Goal: Information Seeking & Learning: Learn about a topic

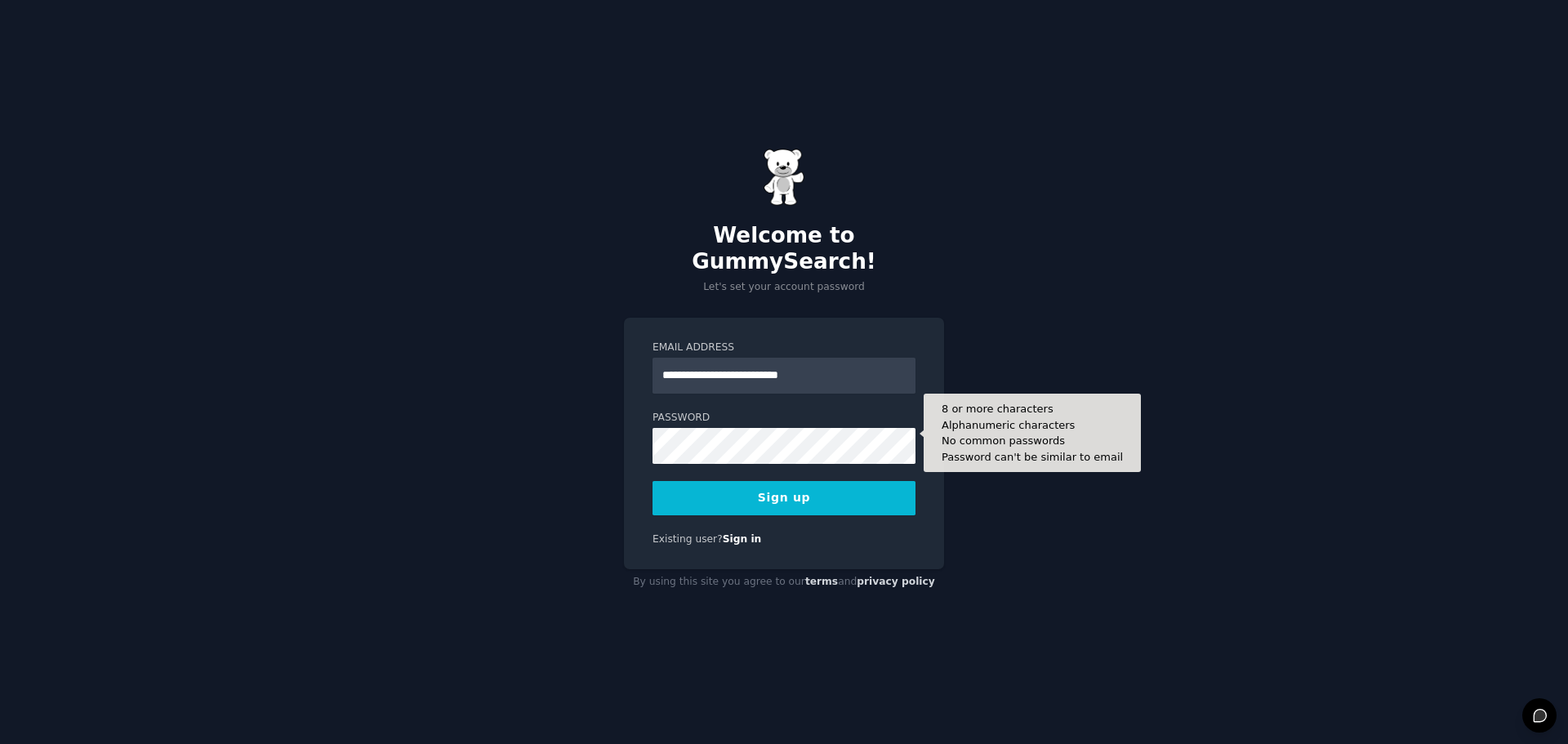
type input "**********"
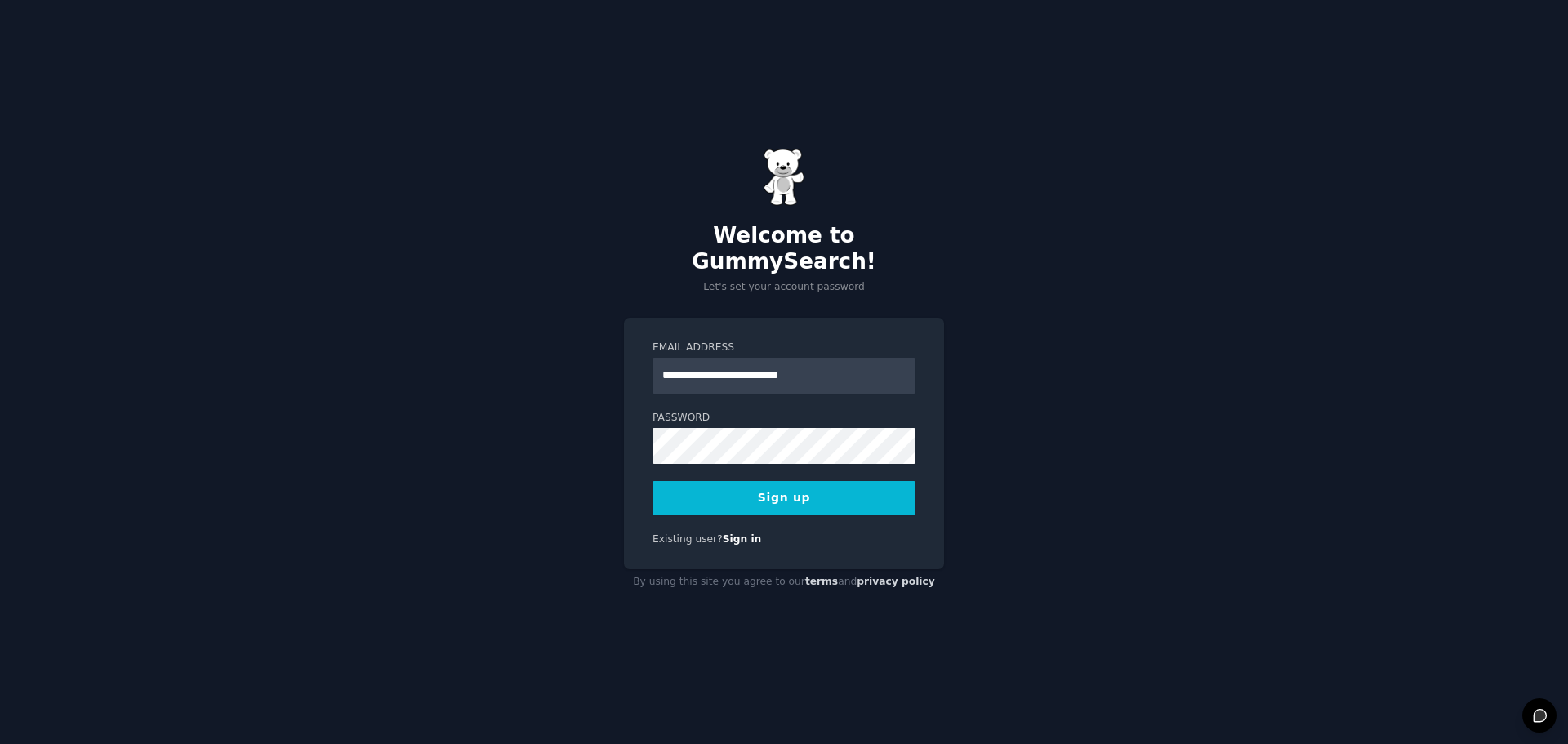
click at [787, 482] on button "Sign up" at bounding box center [783, 498] width 263 height 35
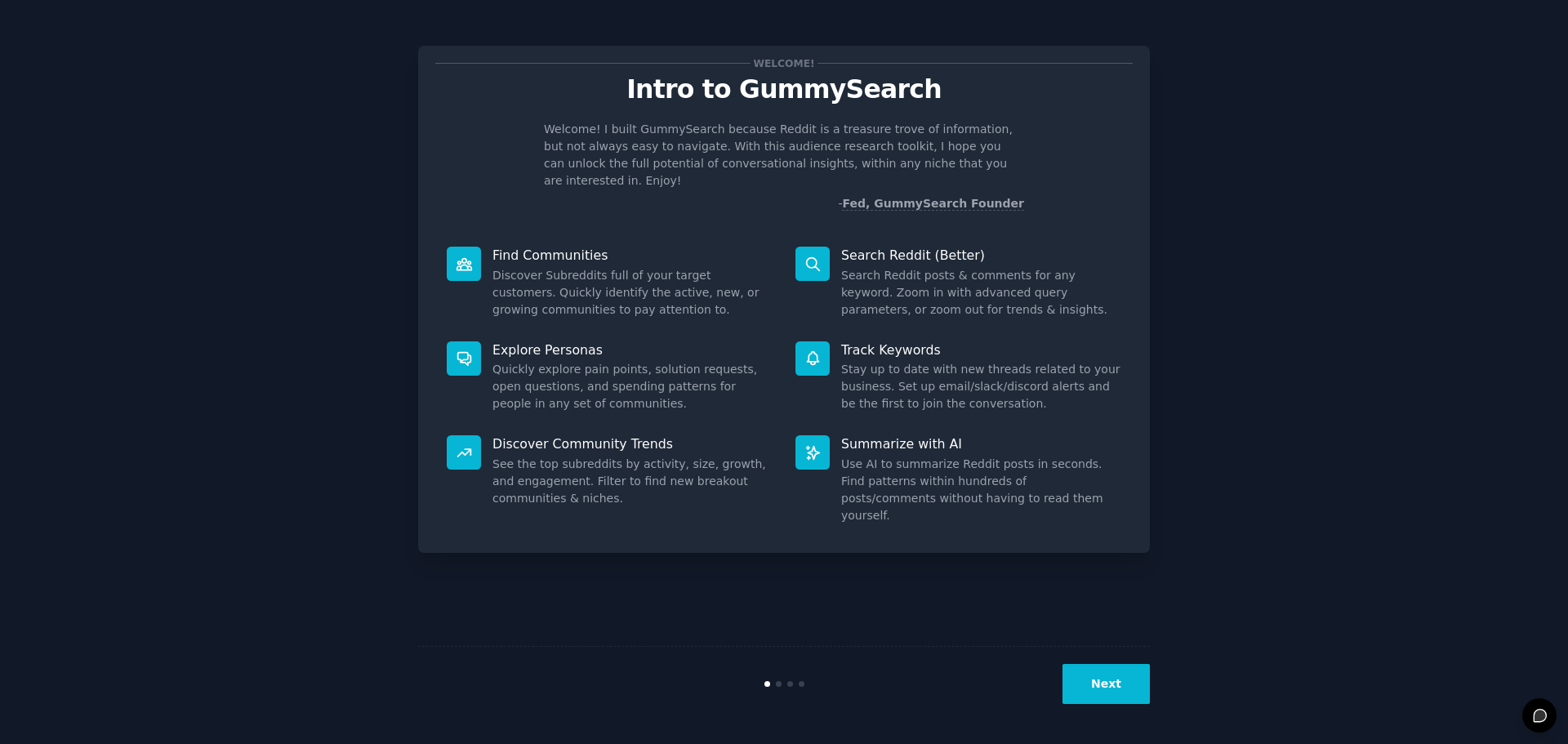
click at [1119, 680] on button "Next" at bounding box center [1106, 683] width 88 height 40
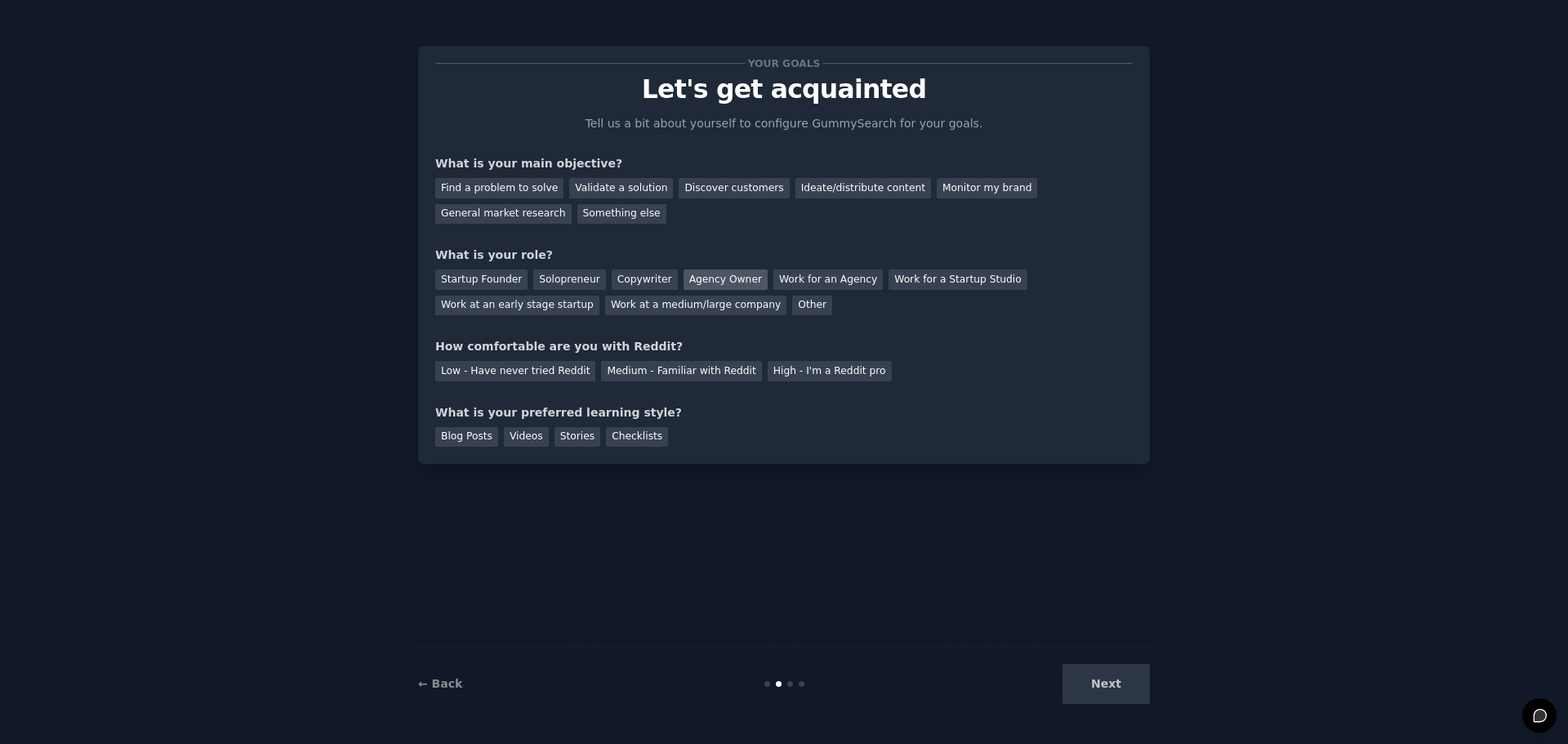
click at [694, 272] on div "Agency Owner" at bounding box center [725, 280] width 84 height 20
click at [525, 365] on div "Low - Have never tried Reddit" at bounding box center [515, 371] width 160 height 20
click at [622, 435] on div "Checklists" at bounding box center [637, 437] width 62 height 20
click at [572, 204] on div "General market research" at bounding box center [503, 214] width 136 height 20
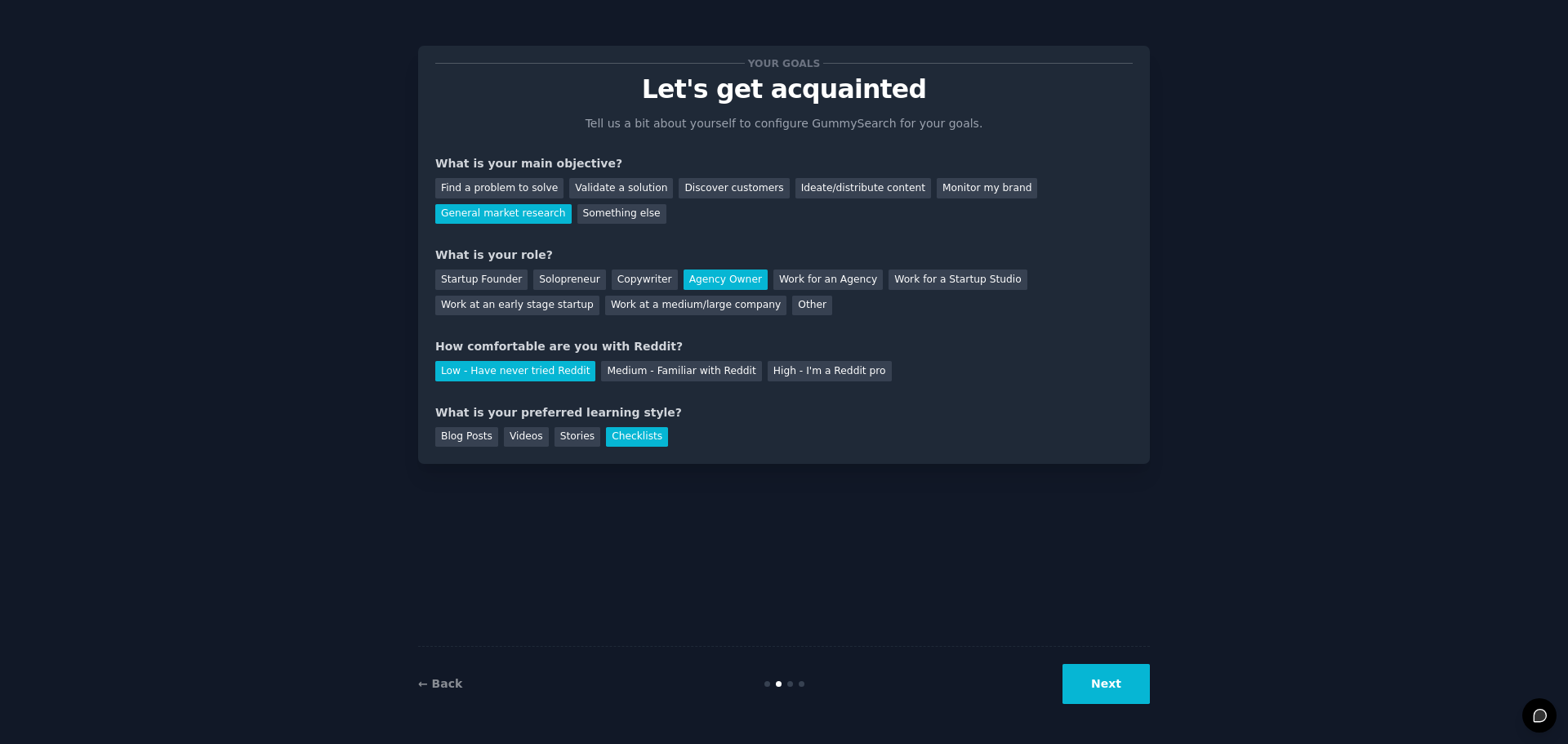
click at [1112, 676] on button "Next" at bounding box center [1106, 683] width 88 height 40
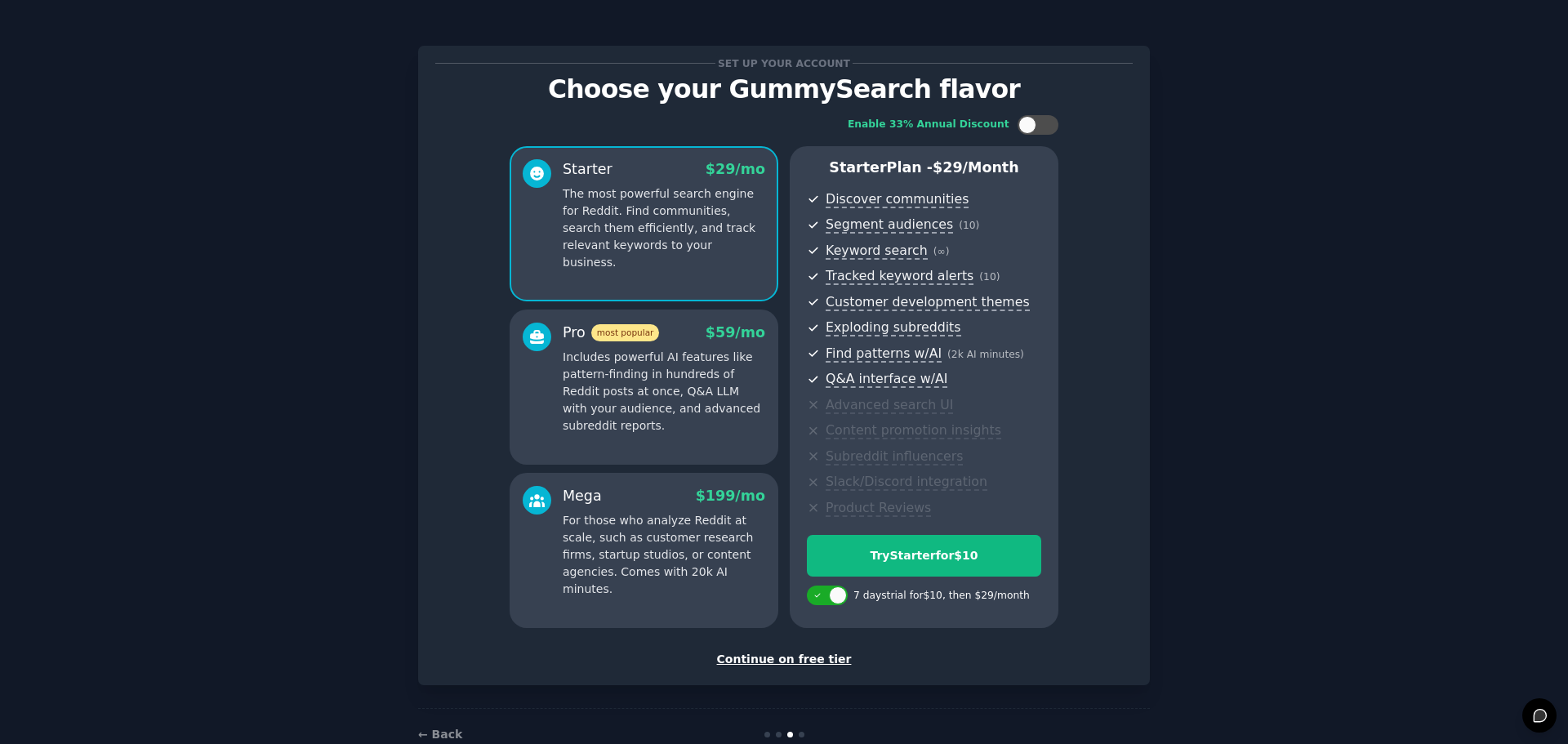
click at [757, 656] on div "Continue on free tier" at bounding box center [784, 658] width 697 height 17
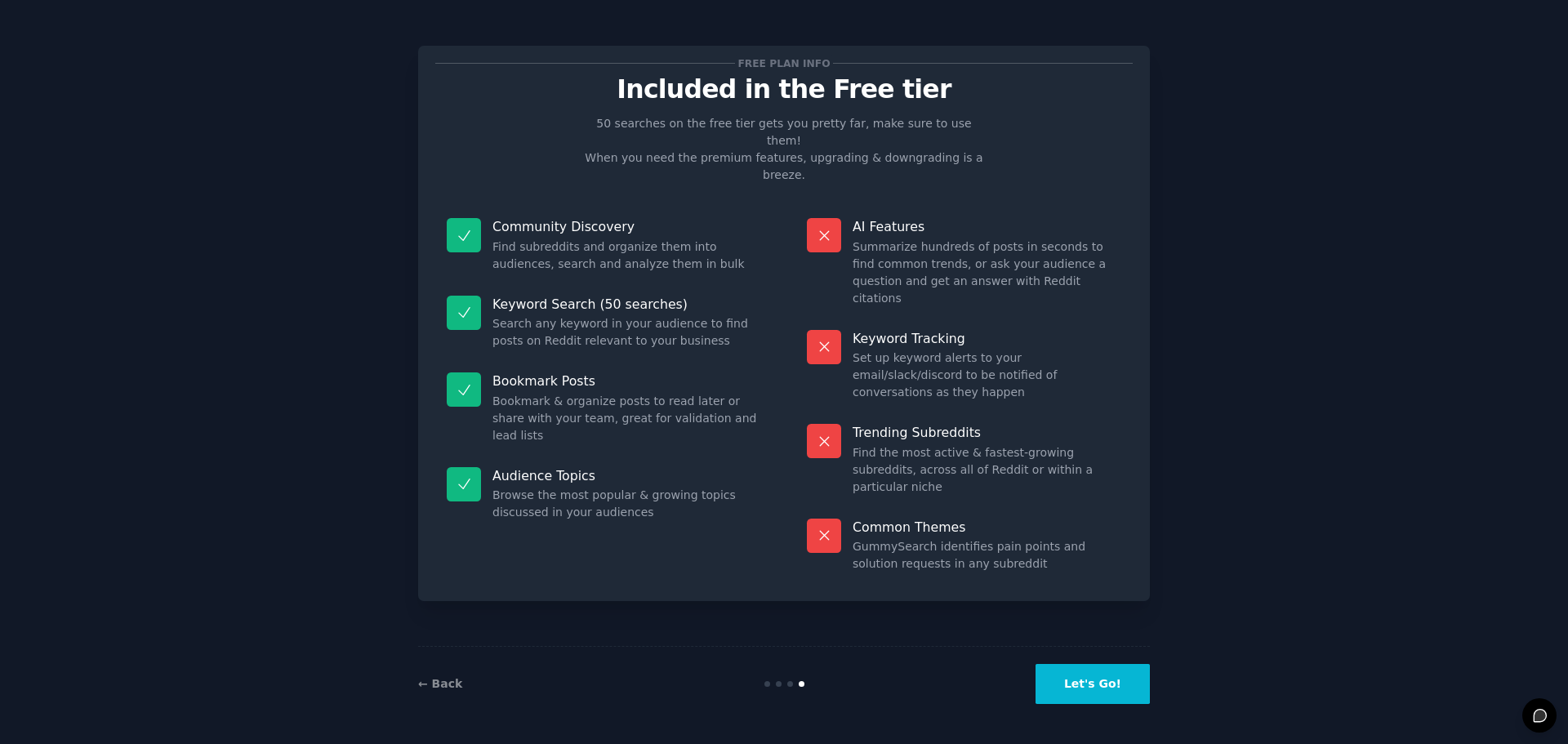
click at [1110, 682] on button "Let's Go!" at bounding box center [1092, 683] width 114 height 40
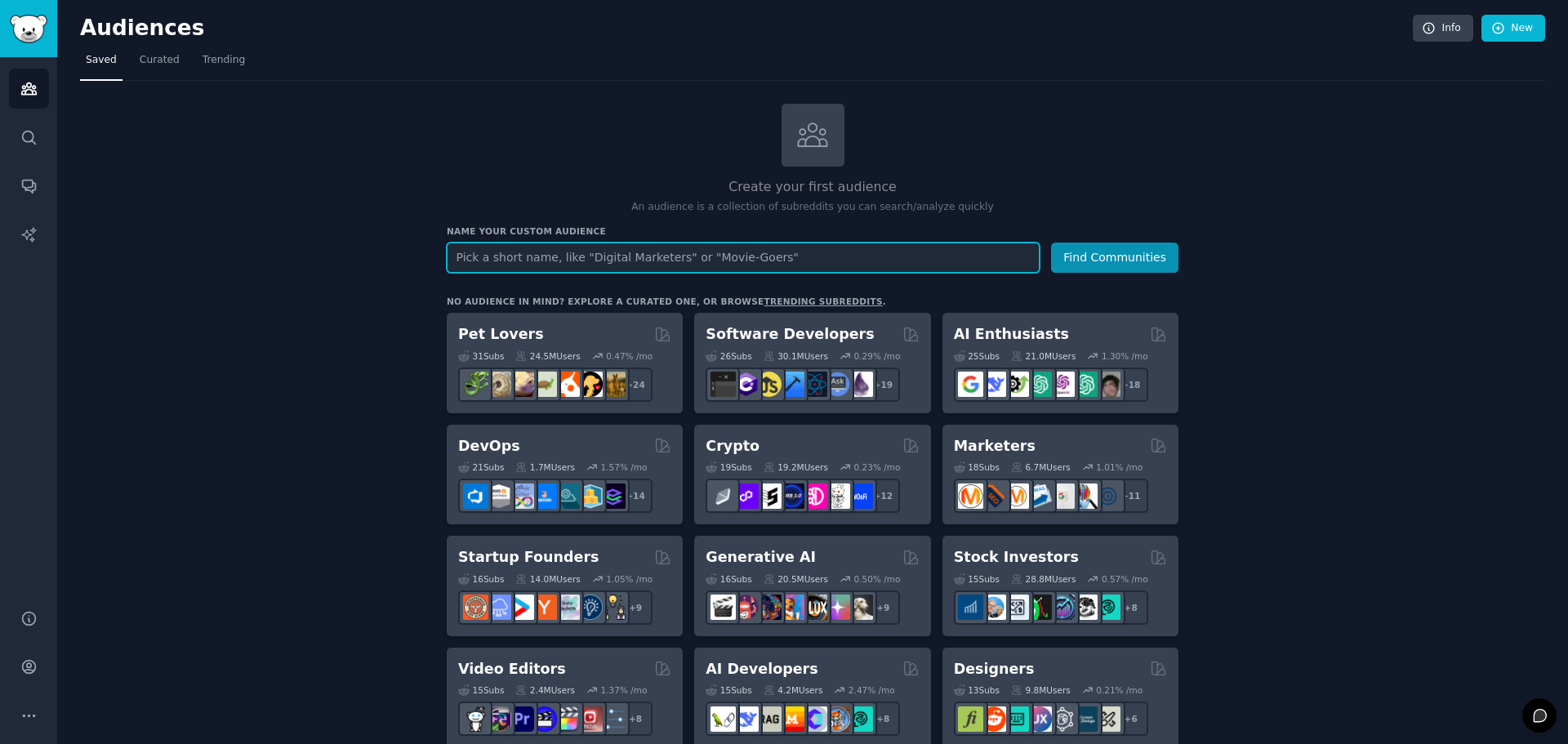
click at [471, 250] on input "text" at bounding box center [743, 257] width 593 height 30
type input "Digital Marketers"
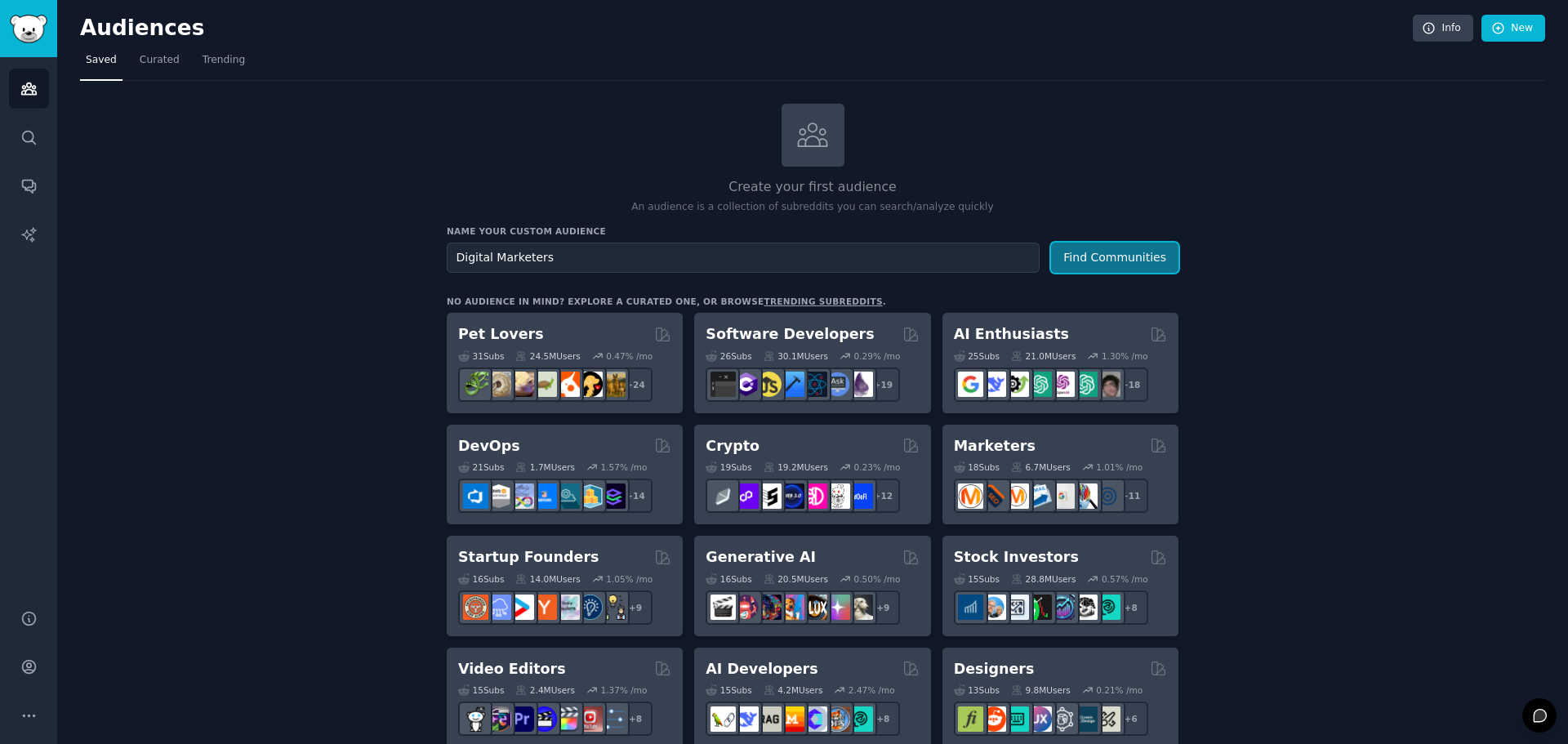
click at [1095, 251] on button "Find Communities" at bounding box center [1115, 257] width 127 height 30
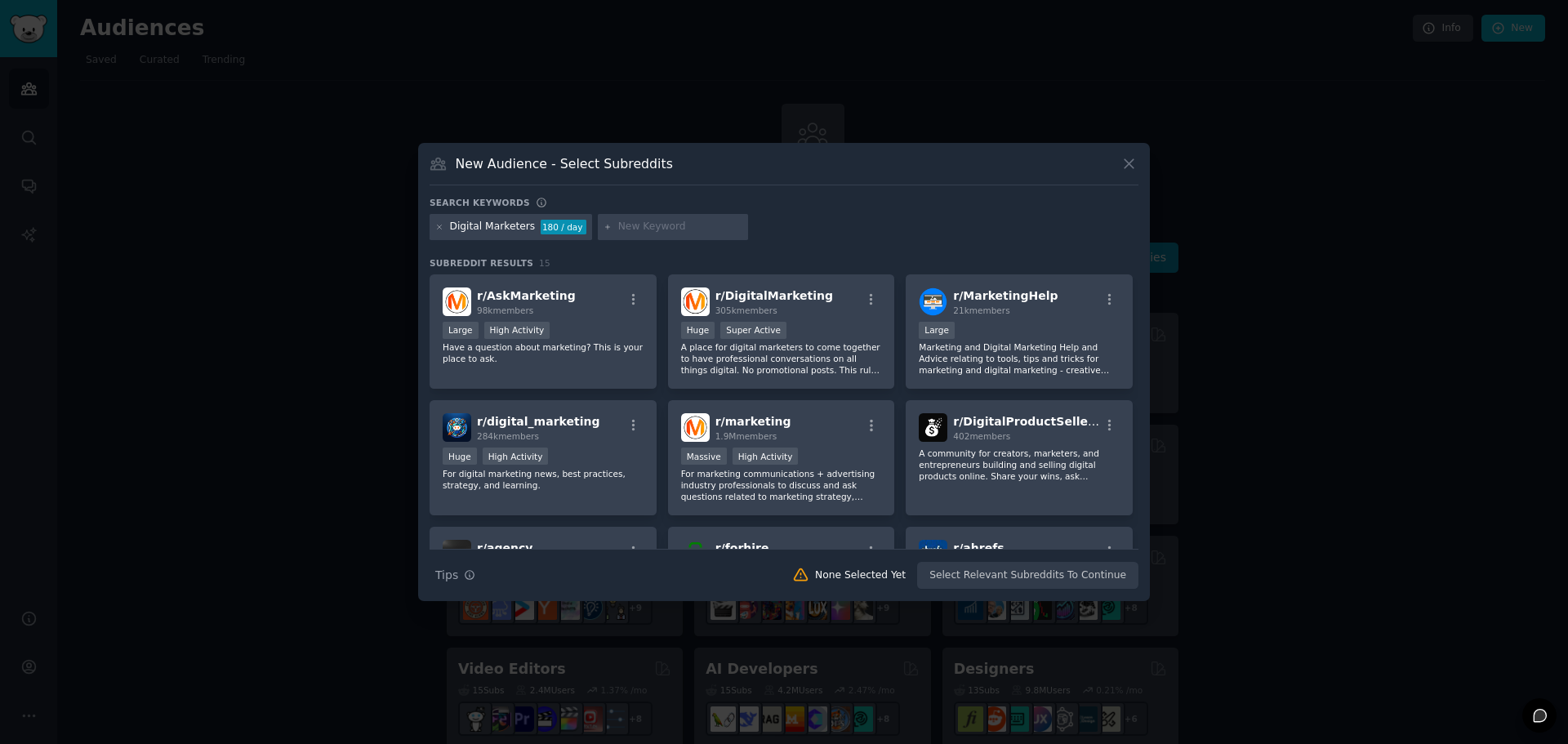
click at [619, 227] on input "text" at bounding box center [680, 226] width 124 height 15
type input "google ads"
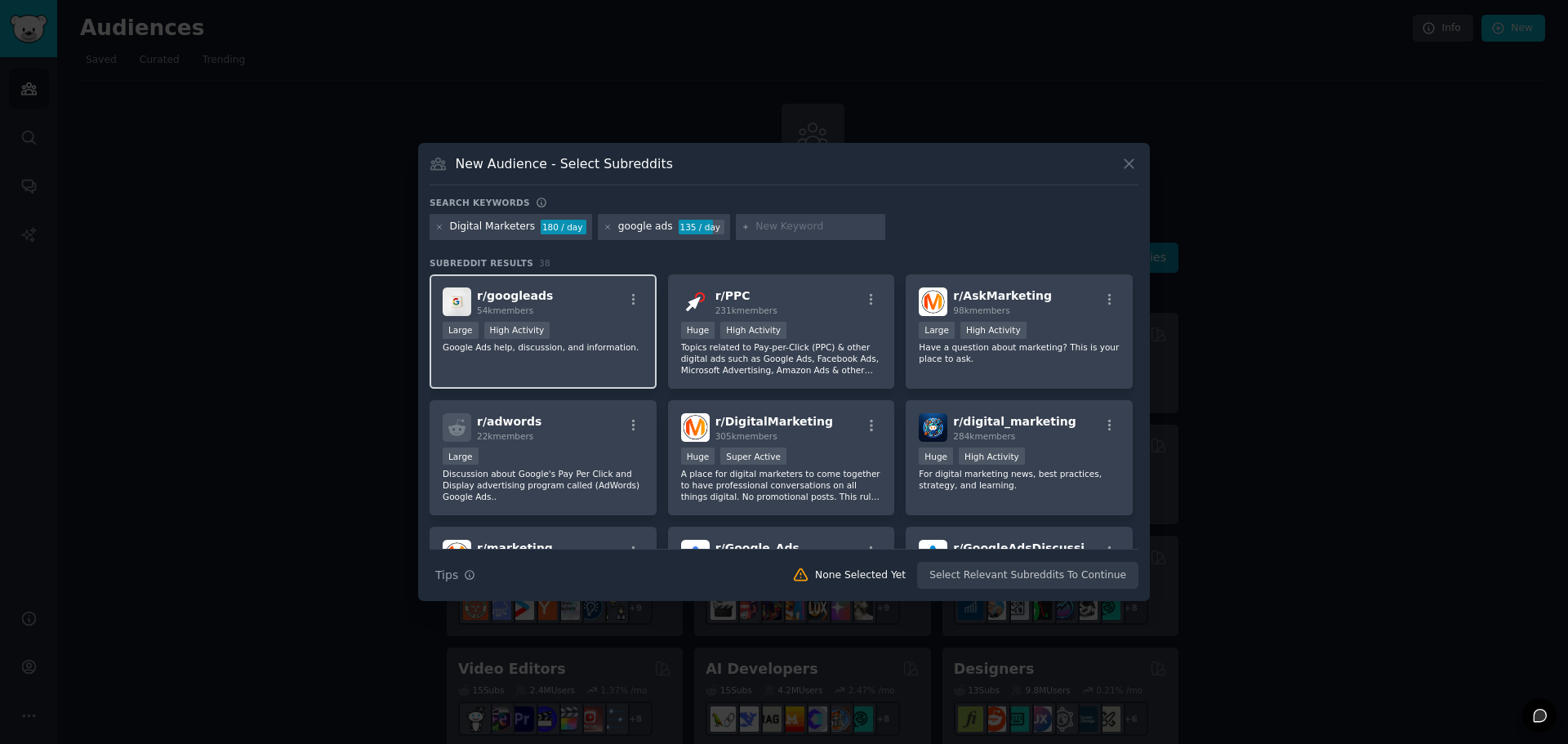
click at [557, 311] on div "r/ googleads 54k members" at bounding box center [542, 302] width 201 height 28
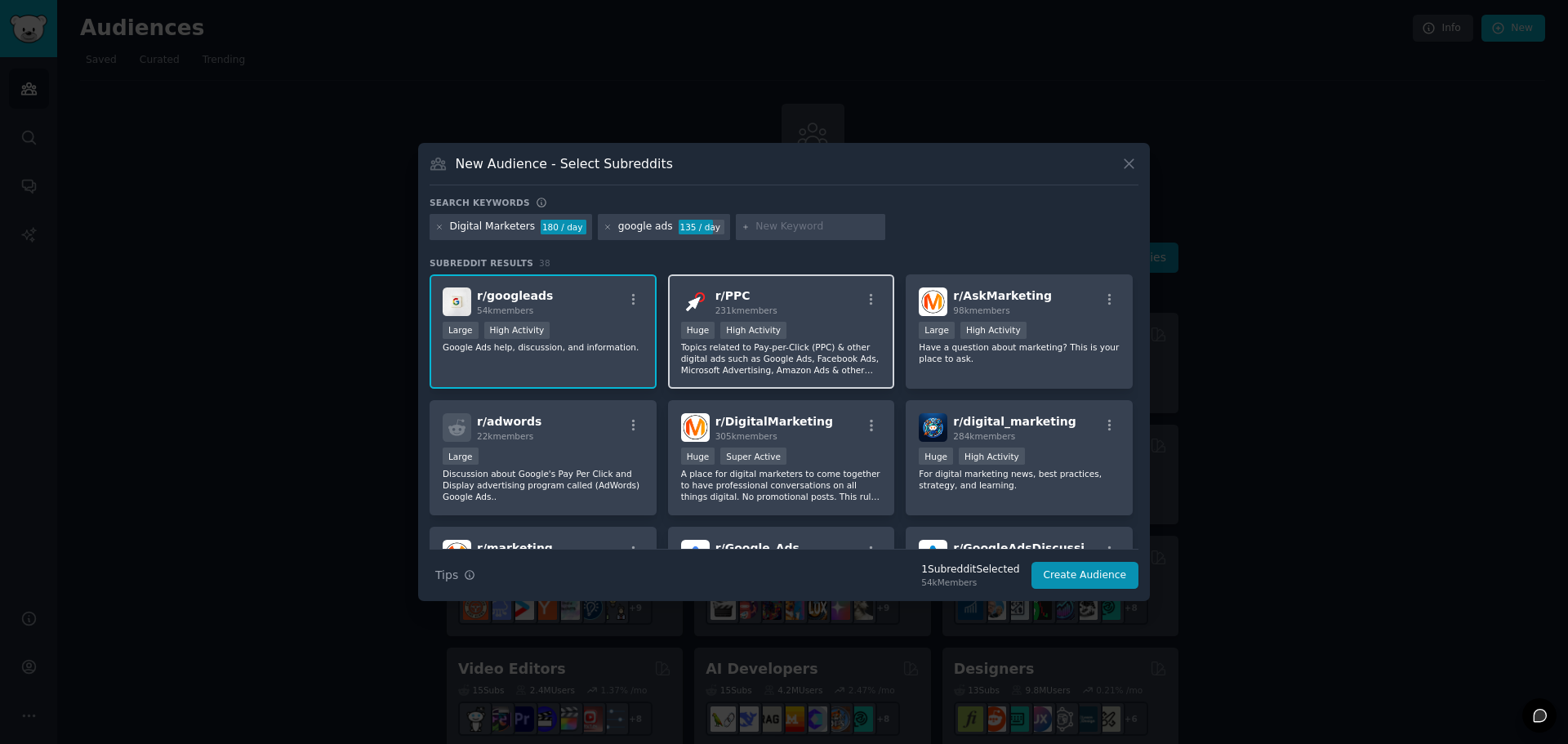
click at [800, 300] on div "r/ PPC 231k members" at bounding box center [781, 302] width 201 height 28
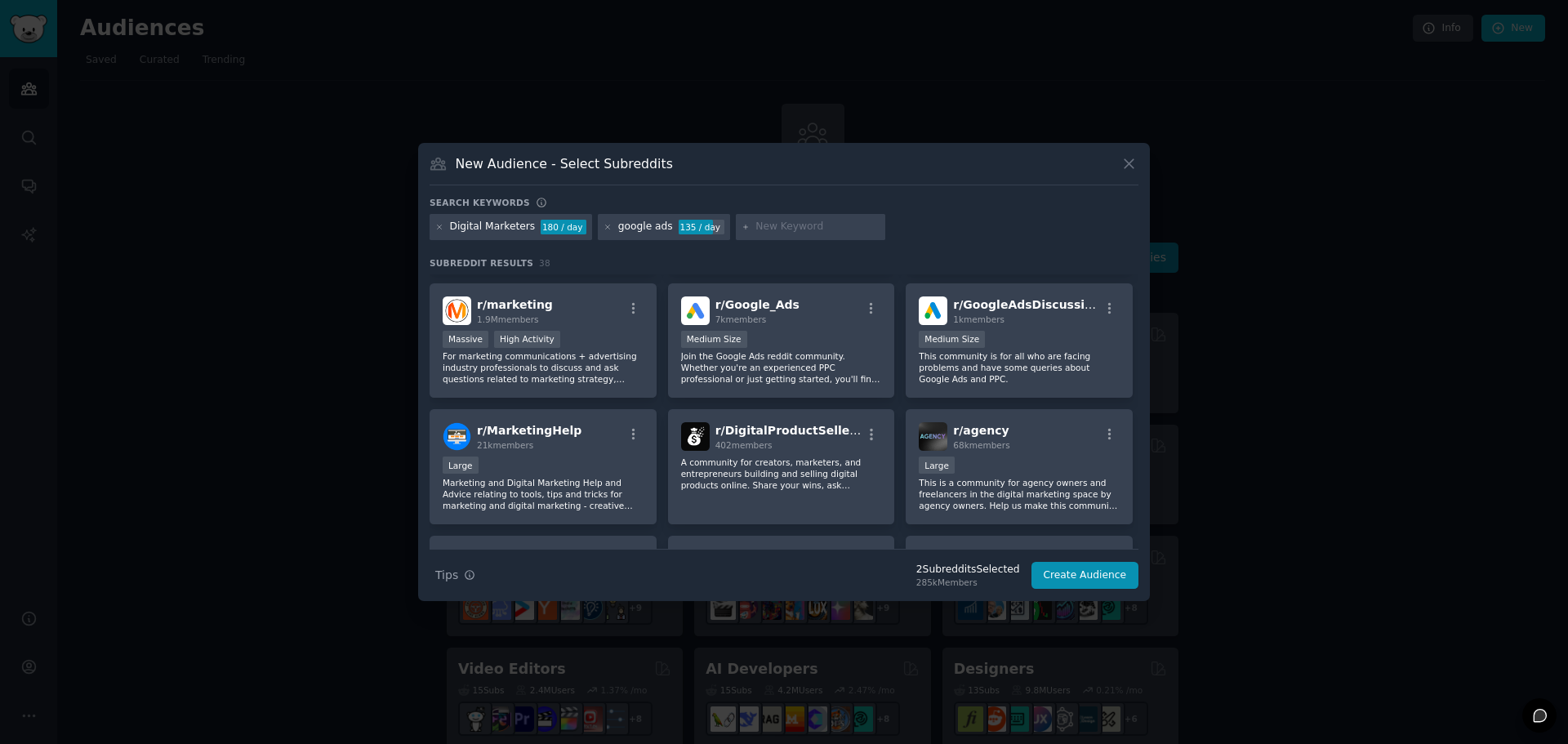
scroll to position [244, 0]
click at [832, 312] on div "r/ Google_Ads 7k members" at bounding box center [781, 310] width 201 height 28
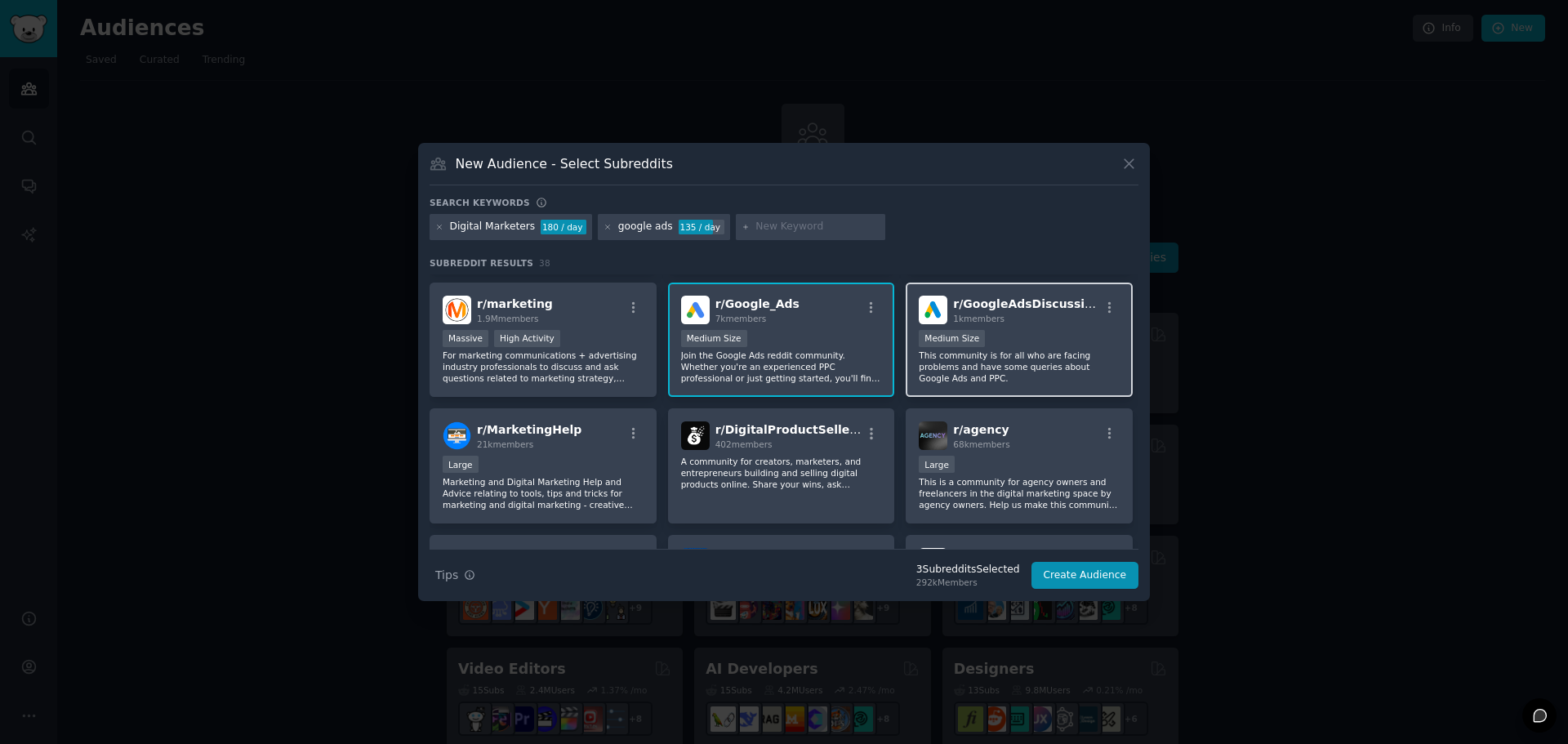
click at [1070, 320] on div "1k members" at bounding box center [1026, 318] width 146 height 12
click at [1090, 571] on button "Create Audience" at bounding box center [1085, 575] width 108 height 27
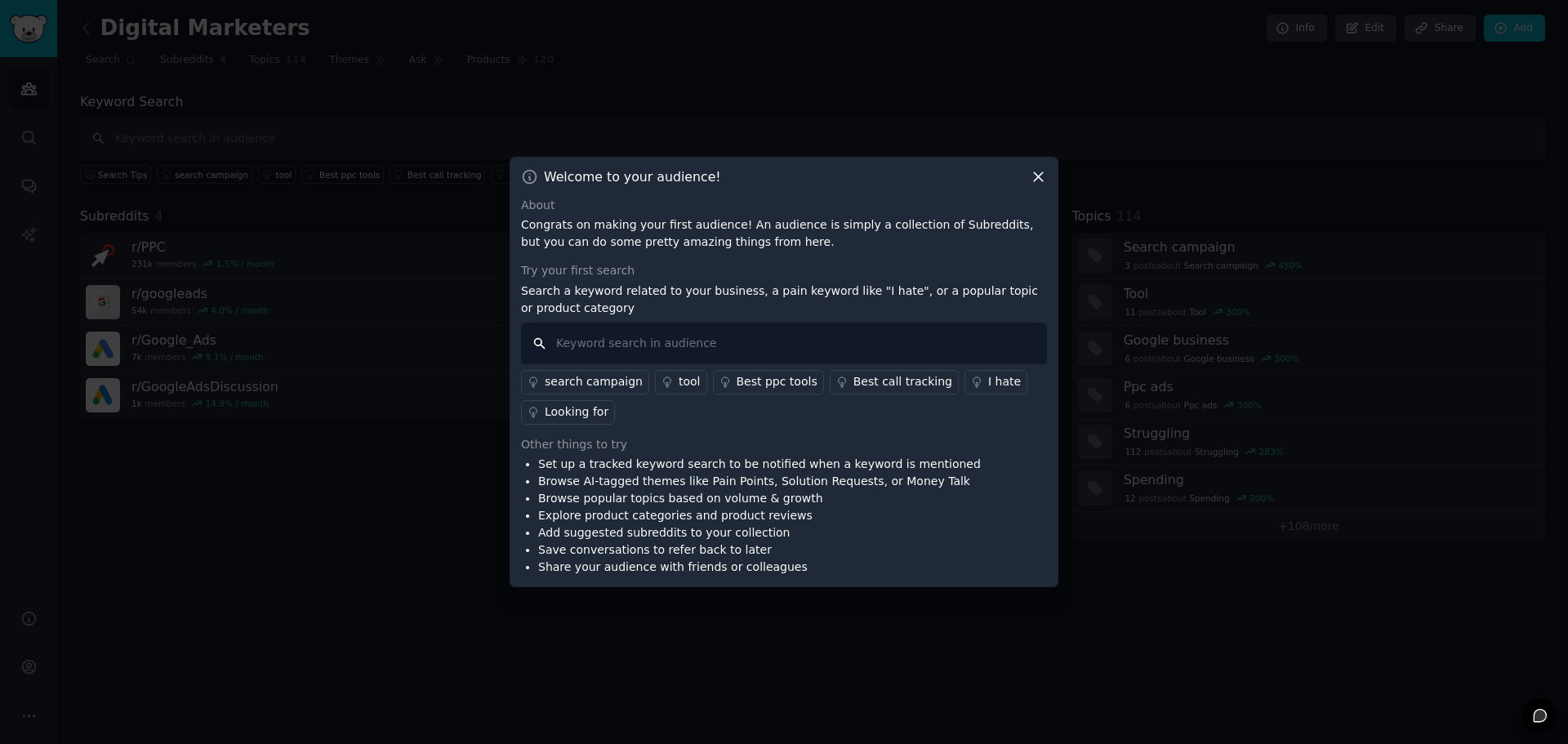
click at [610, 343] on input "text" at bounding box center [784, 342] width 526 height 42
type input "google ads"
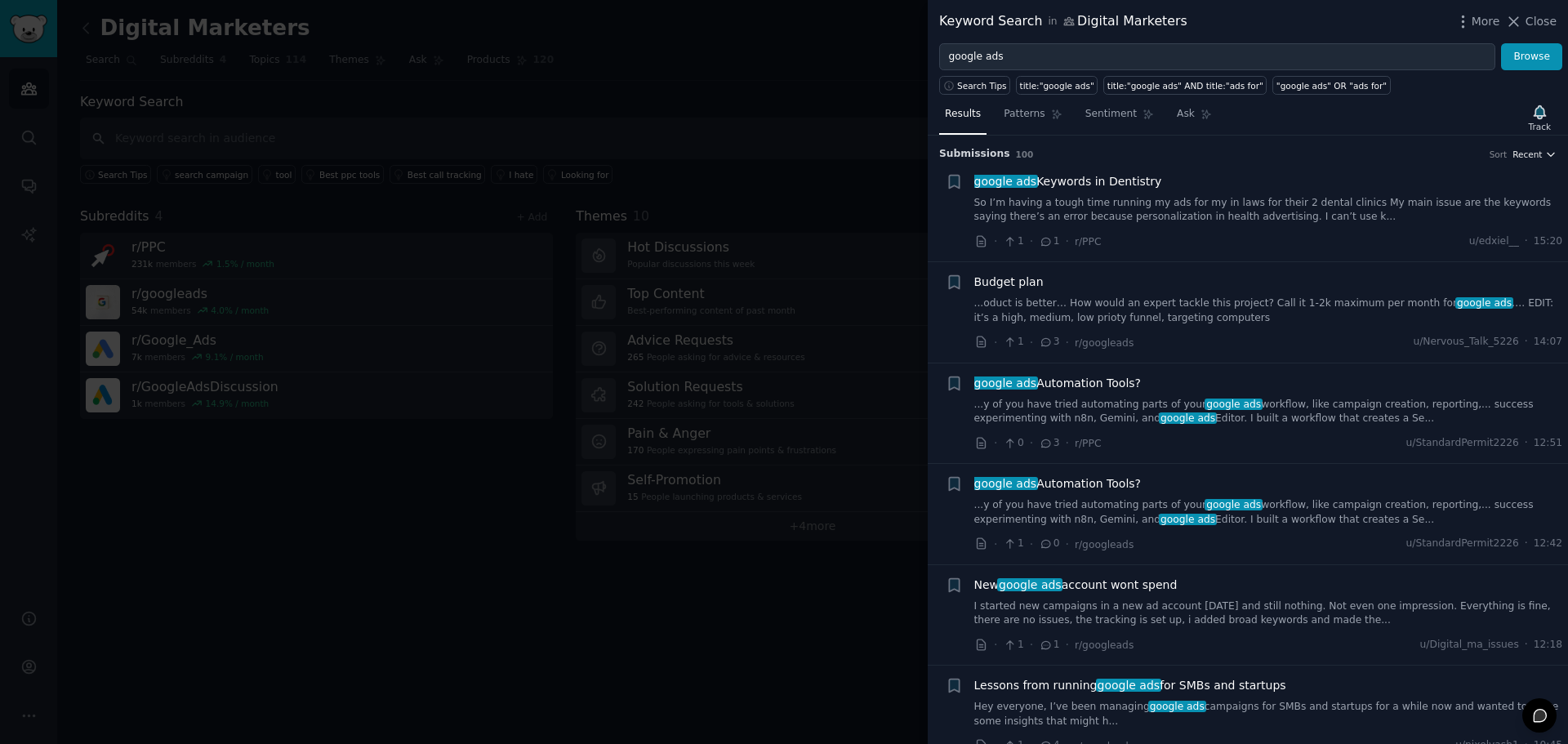
click at [1545, 155] on icon "button" at bounding box center [1550, 154] width 12 height 12
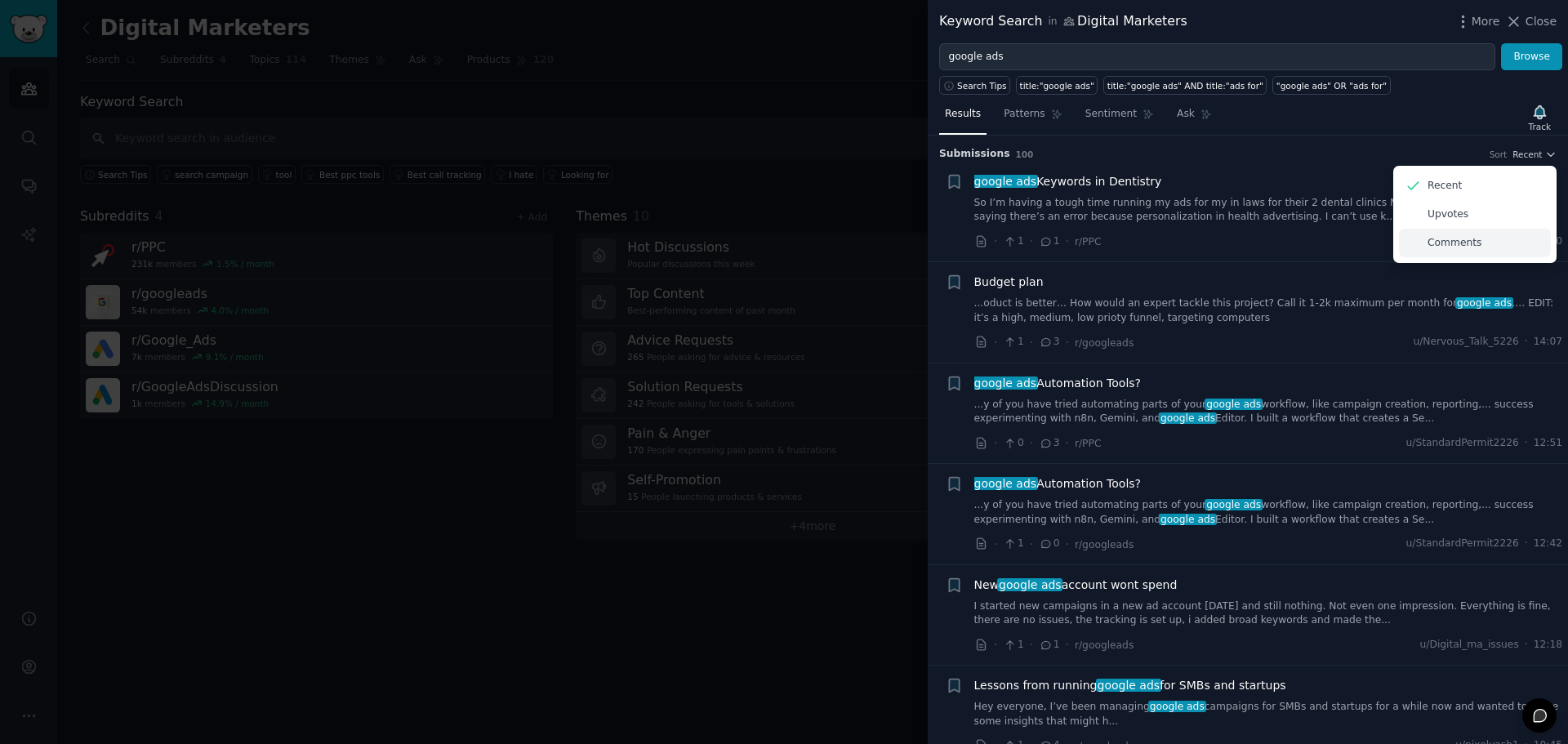
click at [1433, 239] on p "Comments" at bounding box center [1454, 243] width 54 height 15
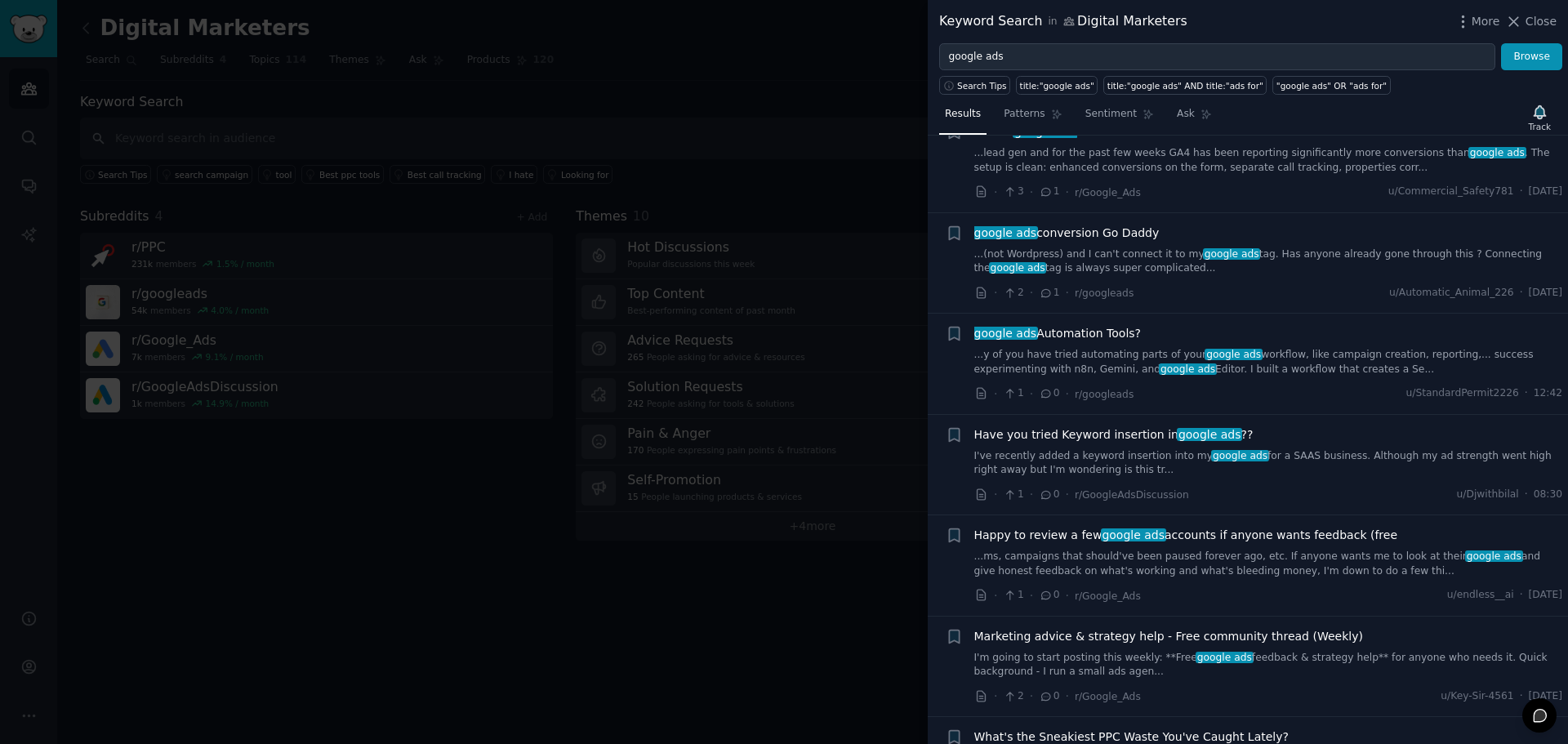
scroll to position [9374, 0]
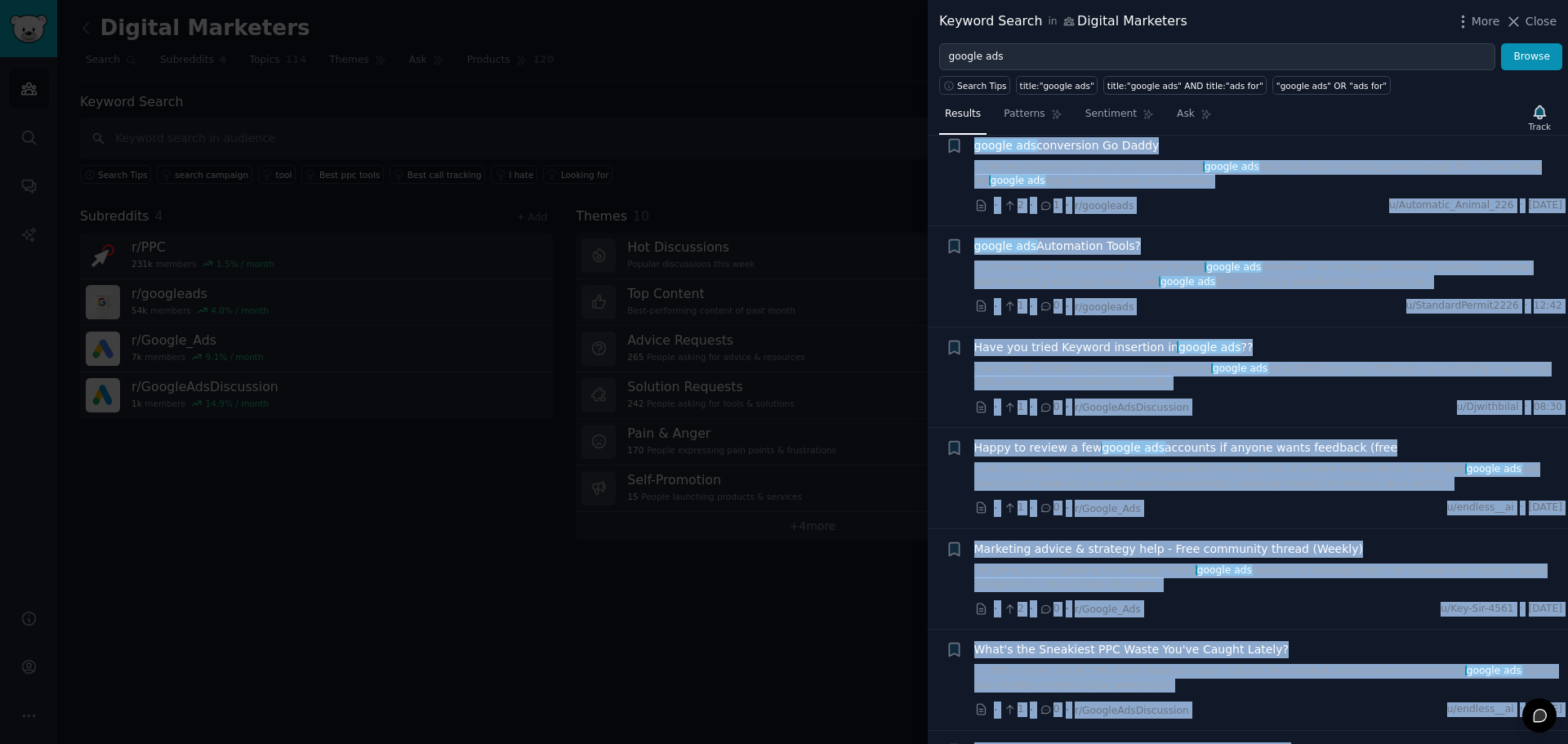
drag, startPoint x: 967, startPoint y: 185, endPoint x: 1353, endPoint y: 725, distance: 663.8
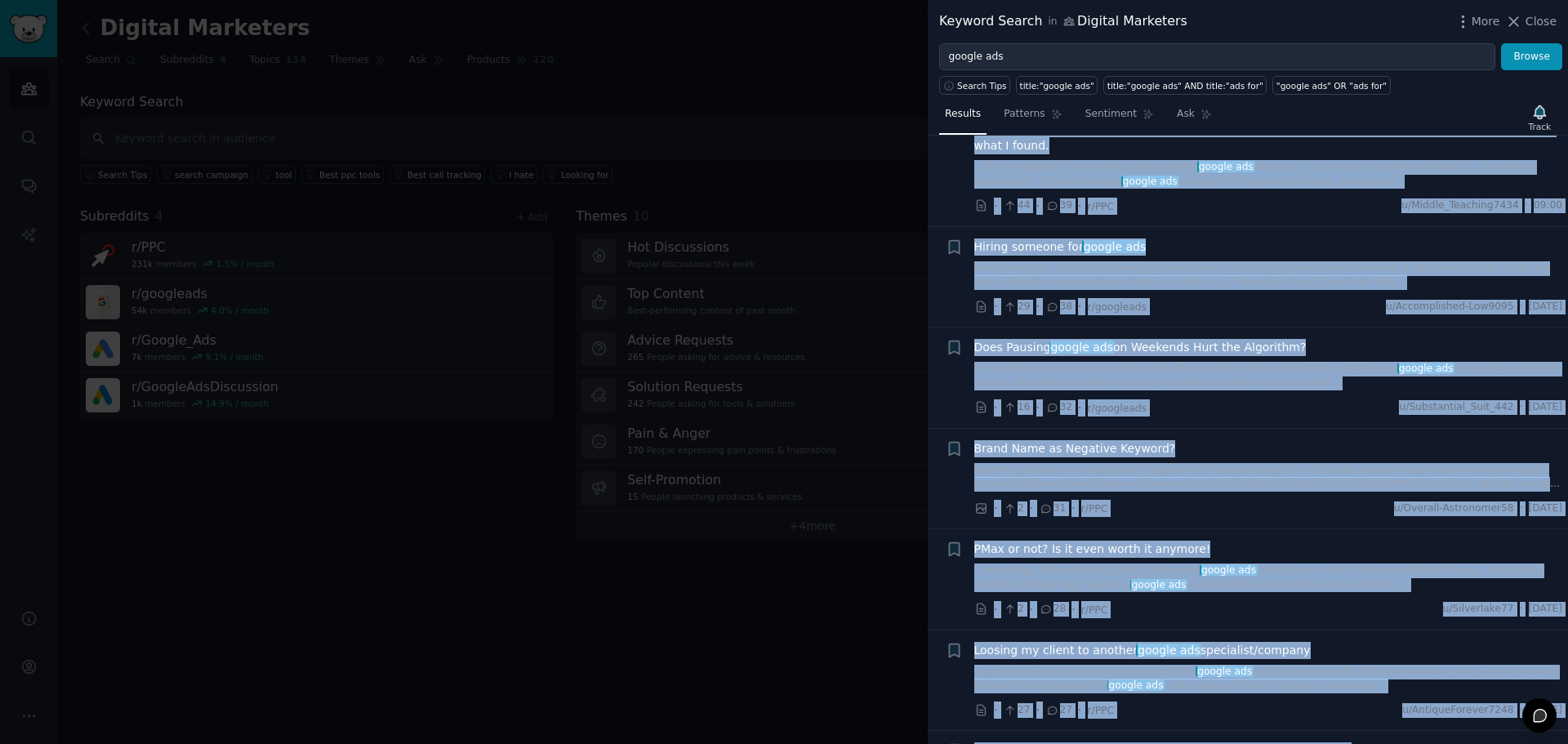
scroll to position [0, 0]
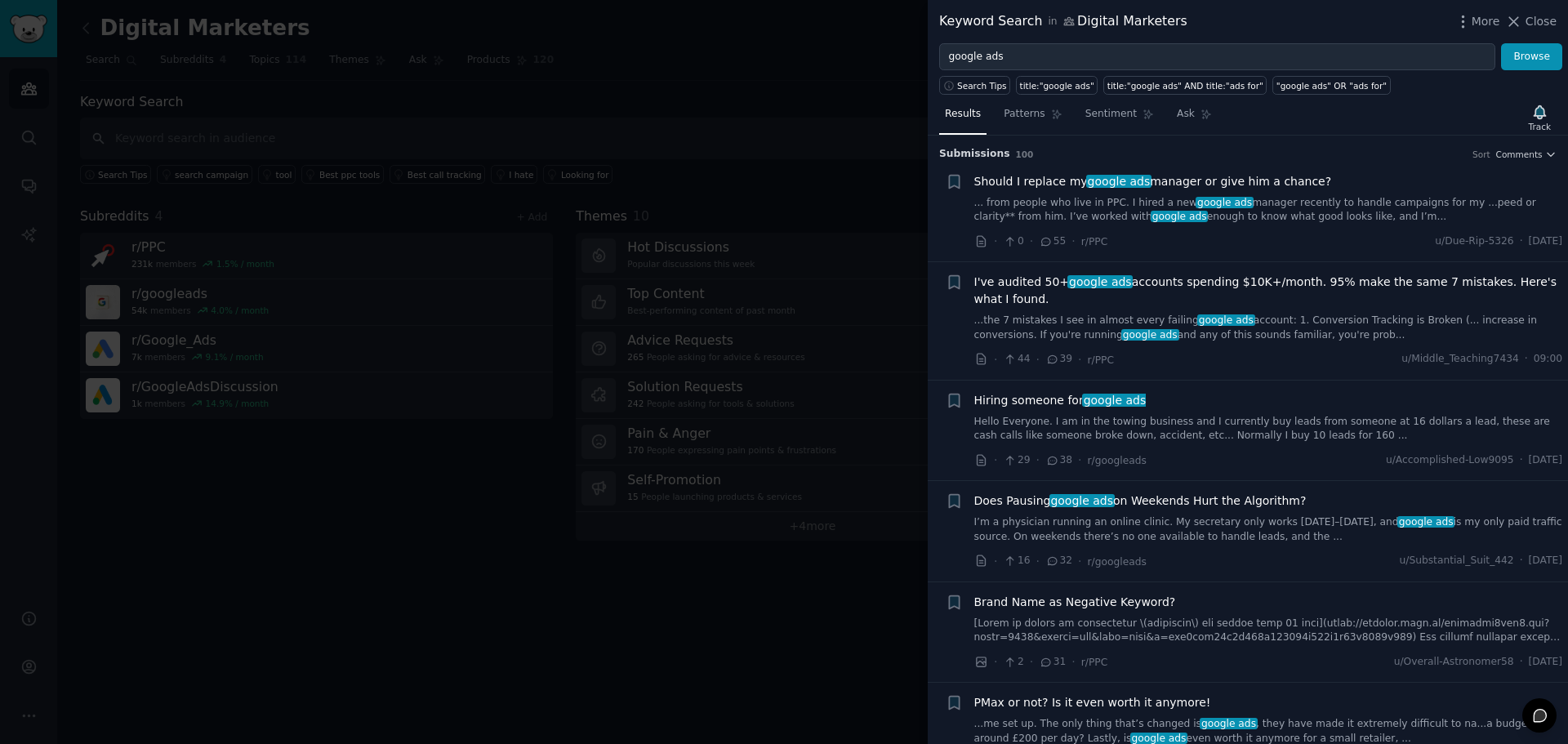
click at [1359, 143] on div "Submission s 100 Sort Comments" at bounding box center [1248, 149] width 618 height 27
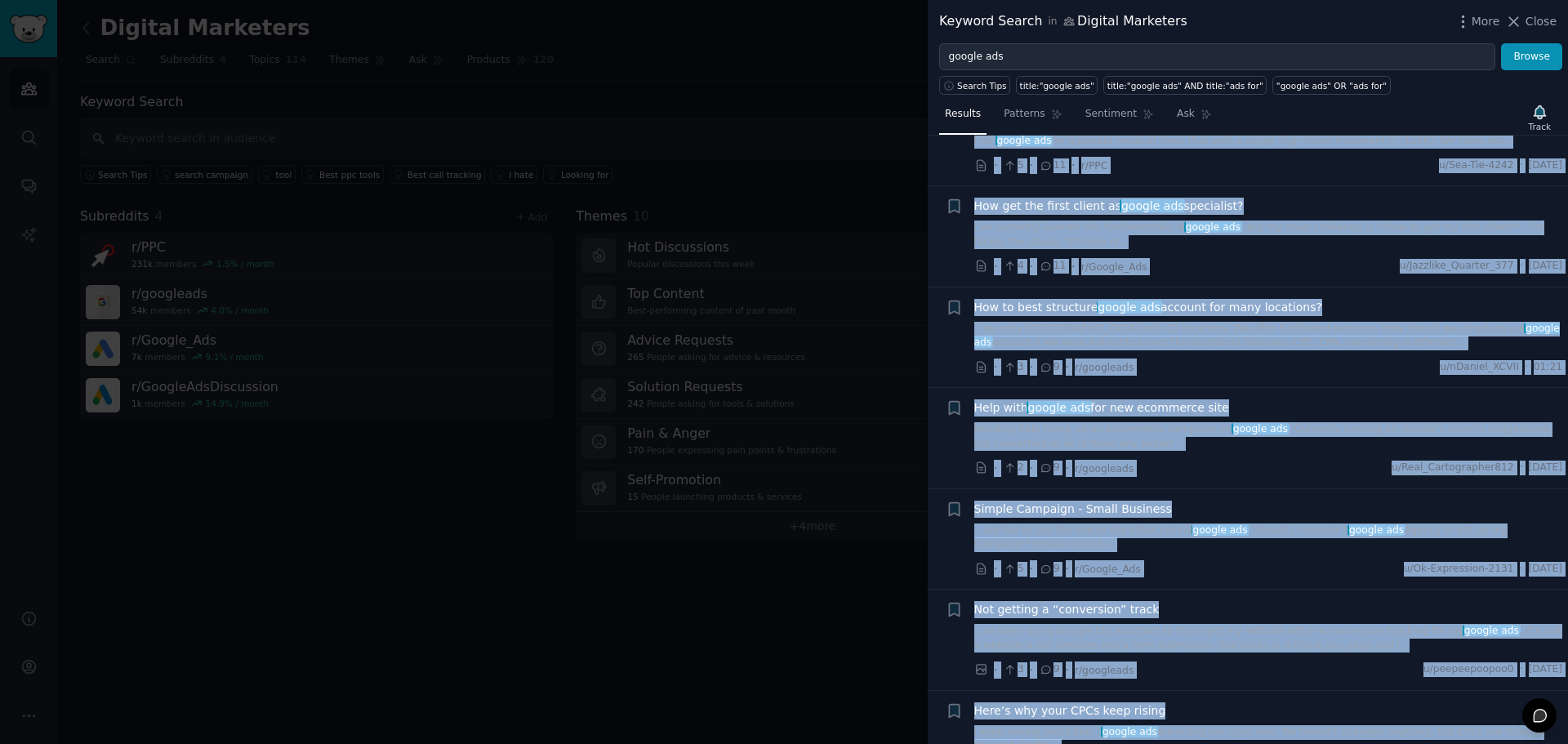
scroll to position [2913, 0]
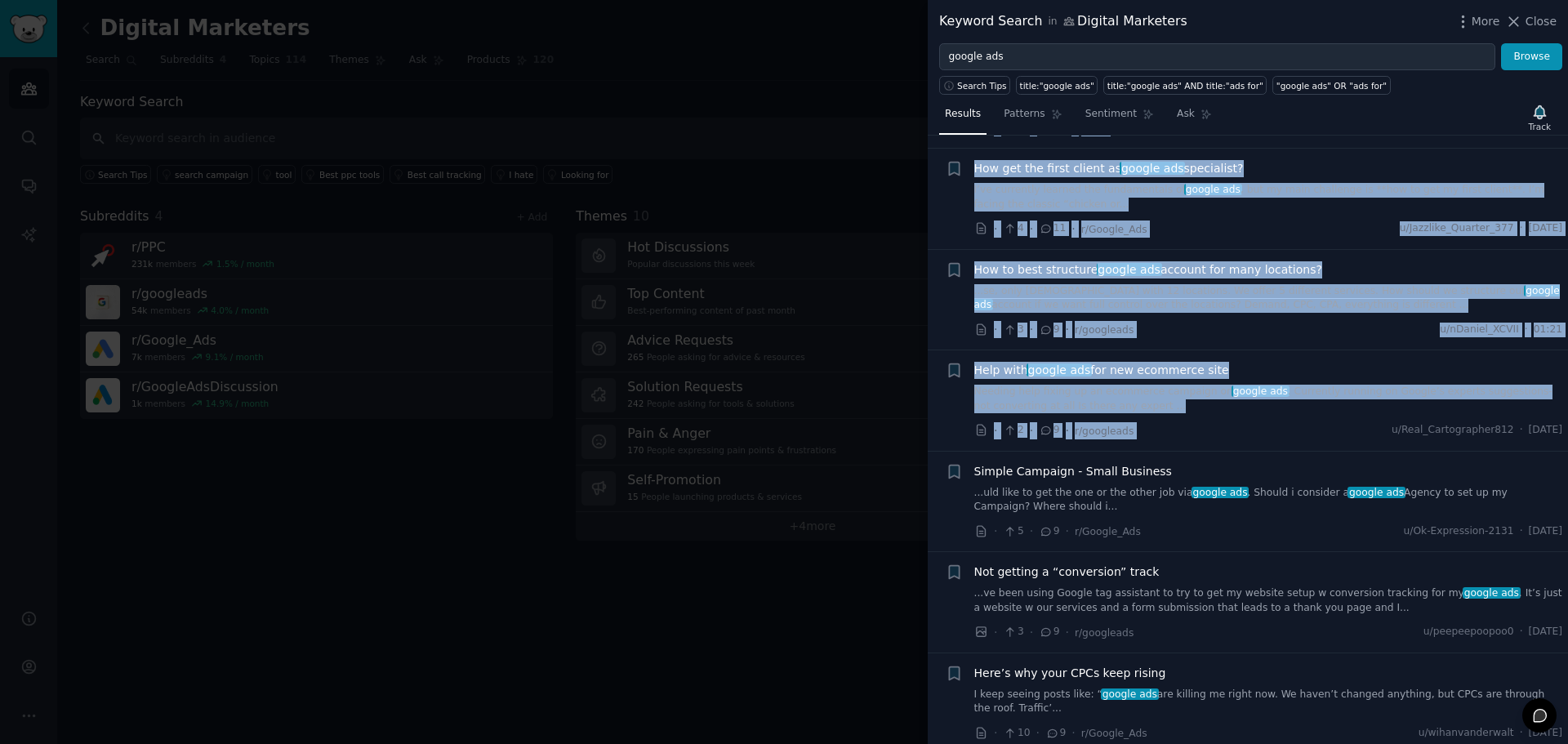
drag, startPoint x: 967, startPoint y: 183, endPoint x: 1272, endPoint y: 378, distance: 362.0
copy ul "Loremi D sitamet co adipis eli seddoei te inci utl e dolore? ... magn aliqua en…"
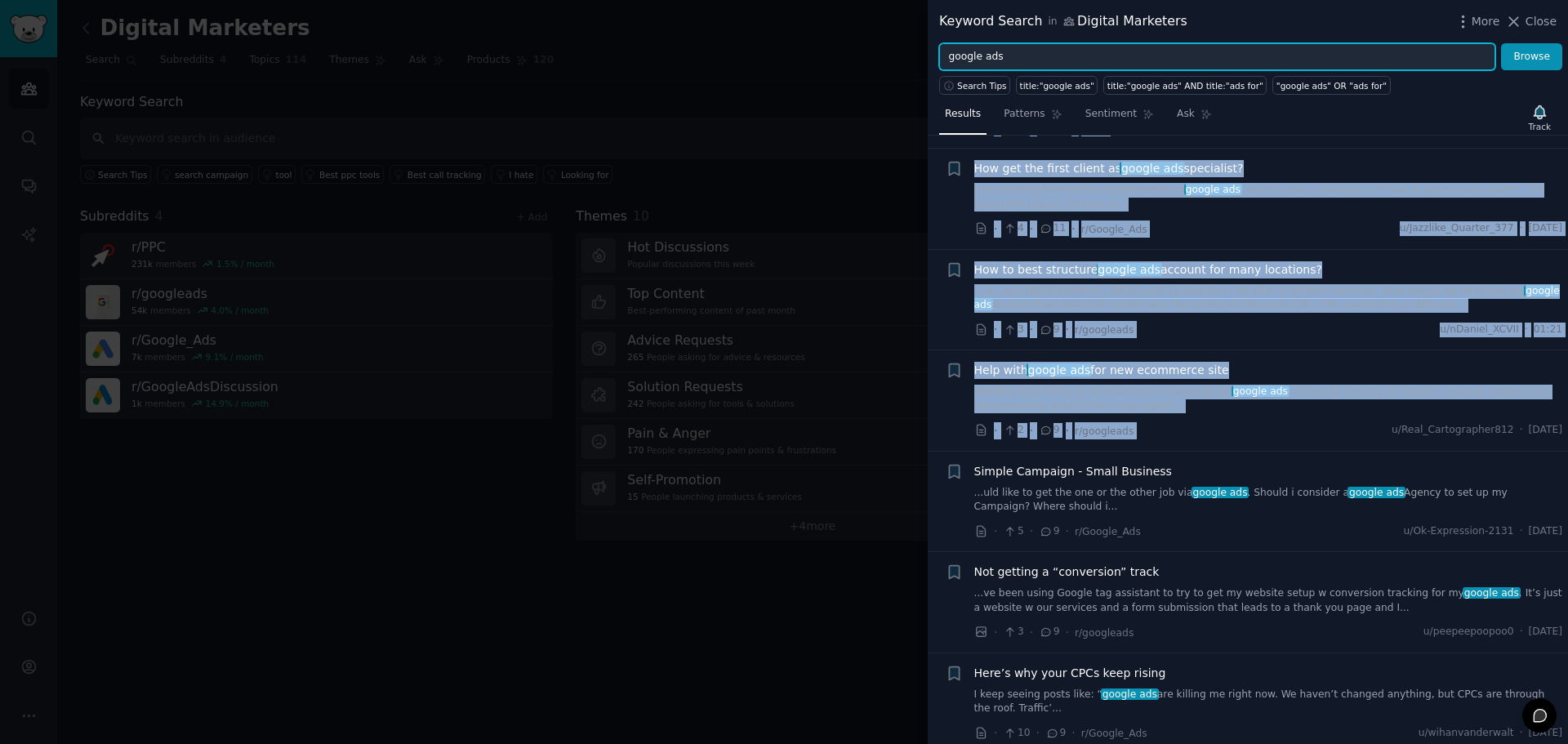
click at [1020, 57] on input "google ads" at bounding box center [1217, 57] width 556 height 27
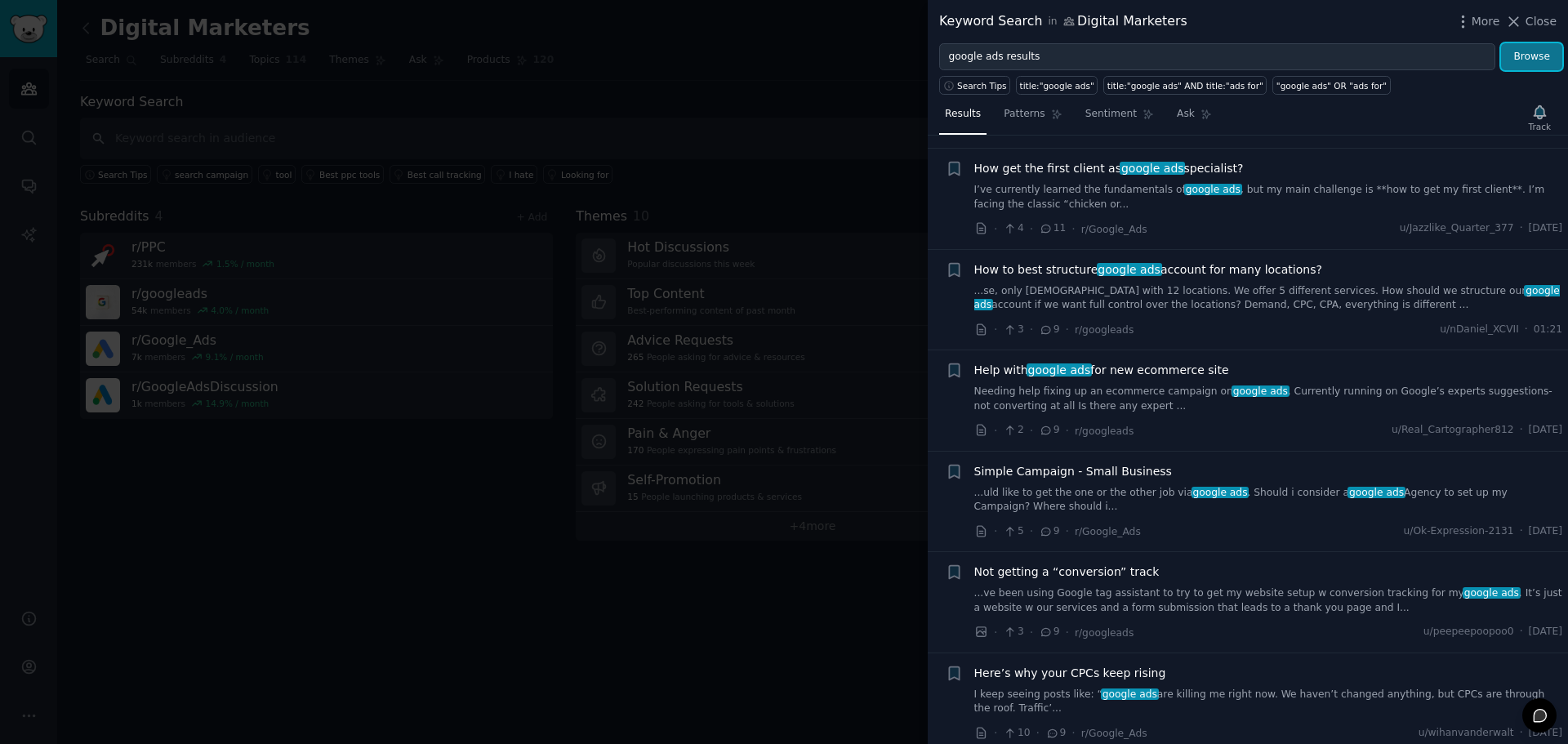
click at [1527, 52] on button "Browse" at bounding box center [1531, 57] width 61 height 27
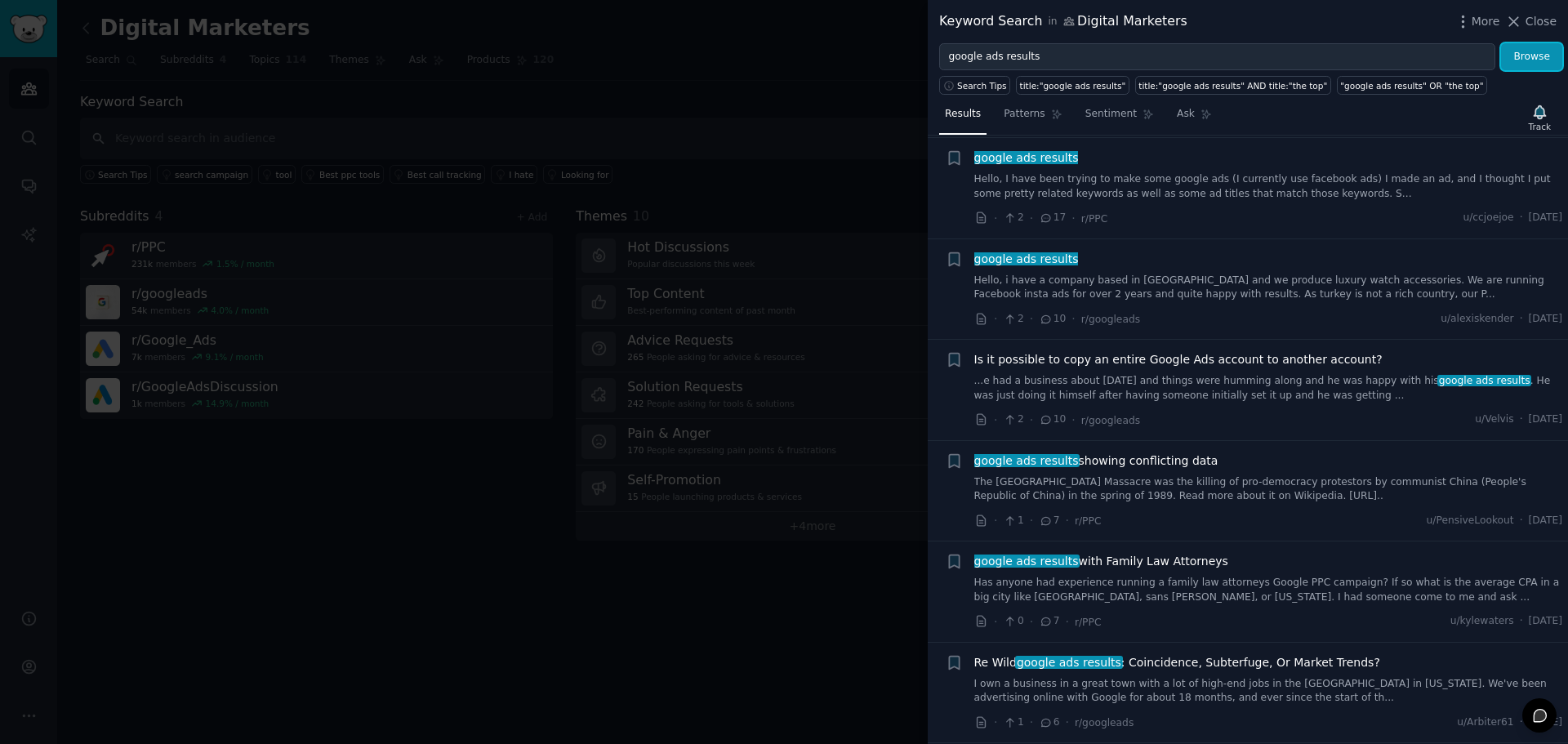
scroll to position [326, 0]
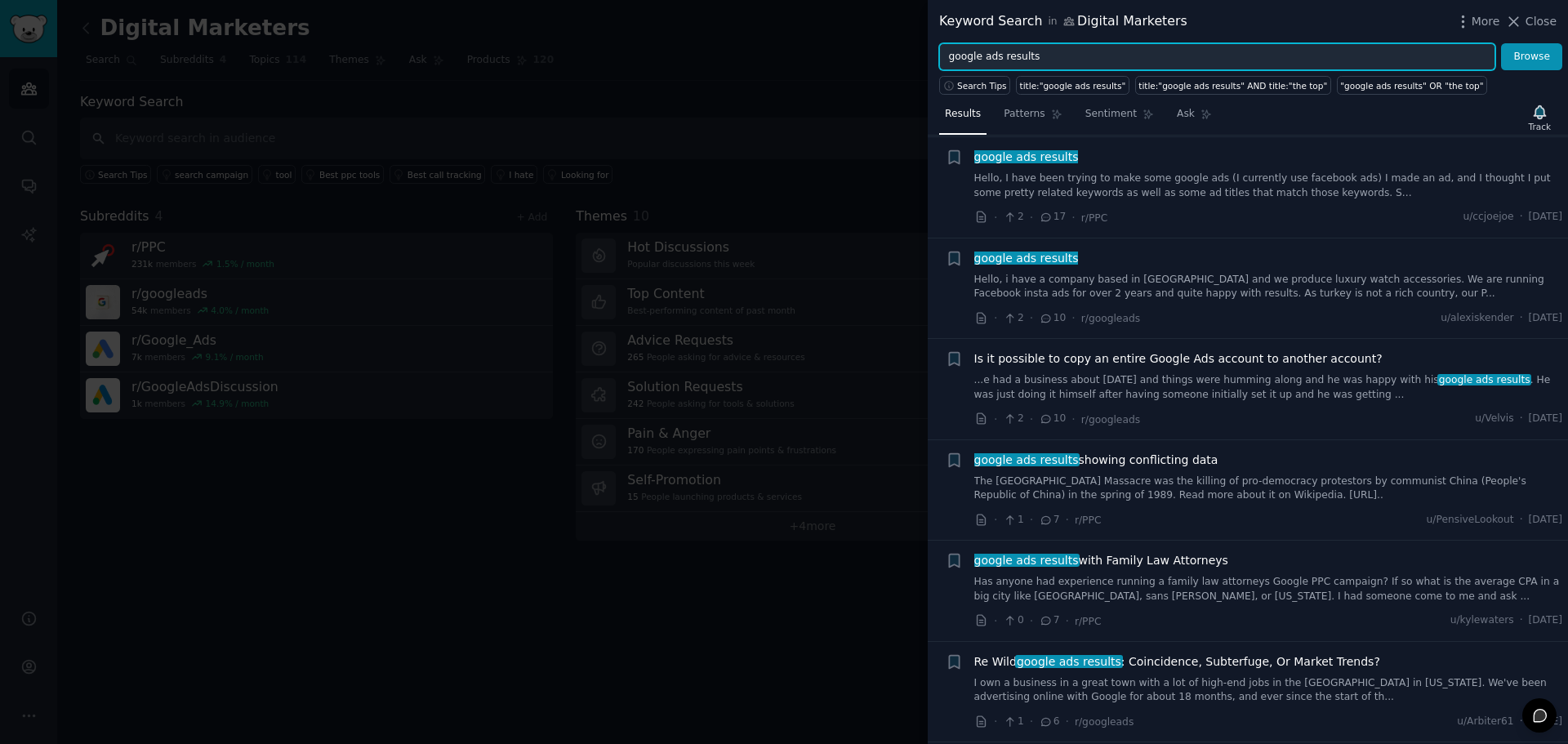
drag, startPoint x: 1036, startPoint y: 58, endPoint x: 949, endPoint y: 59, distance: 87.0
click at [949, 59] on input "google ads results" at bounding box center [1217, 57] width 556 height 27
click at [1501, 43] on button "Browse" at bounding box center [1531, 57] width 61 height 27
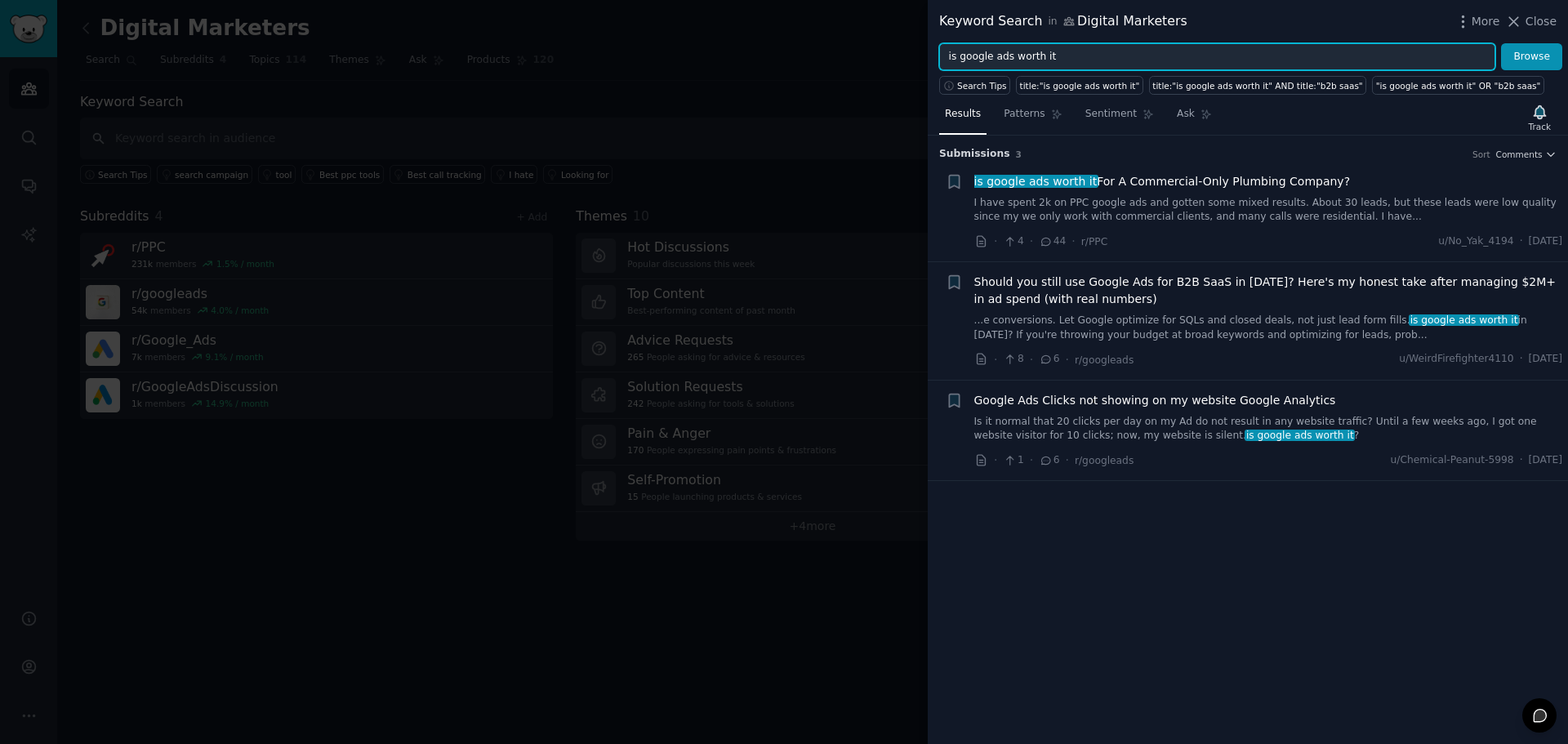
drag, startPoint x: 1052, startPoint y: 55, endPoint x: 938, endPoint y: 54, distance: 114.0
click at [938, 54] on div "is google ads worth it Browse" at bounding box center [1247, 57] width 640 height 27
click at [1501, 43] on button "Browse" at bounding box center [1531, 57] width 61 height 27
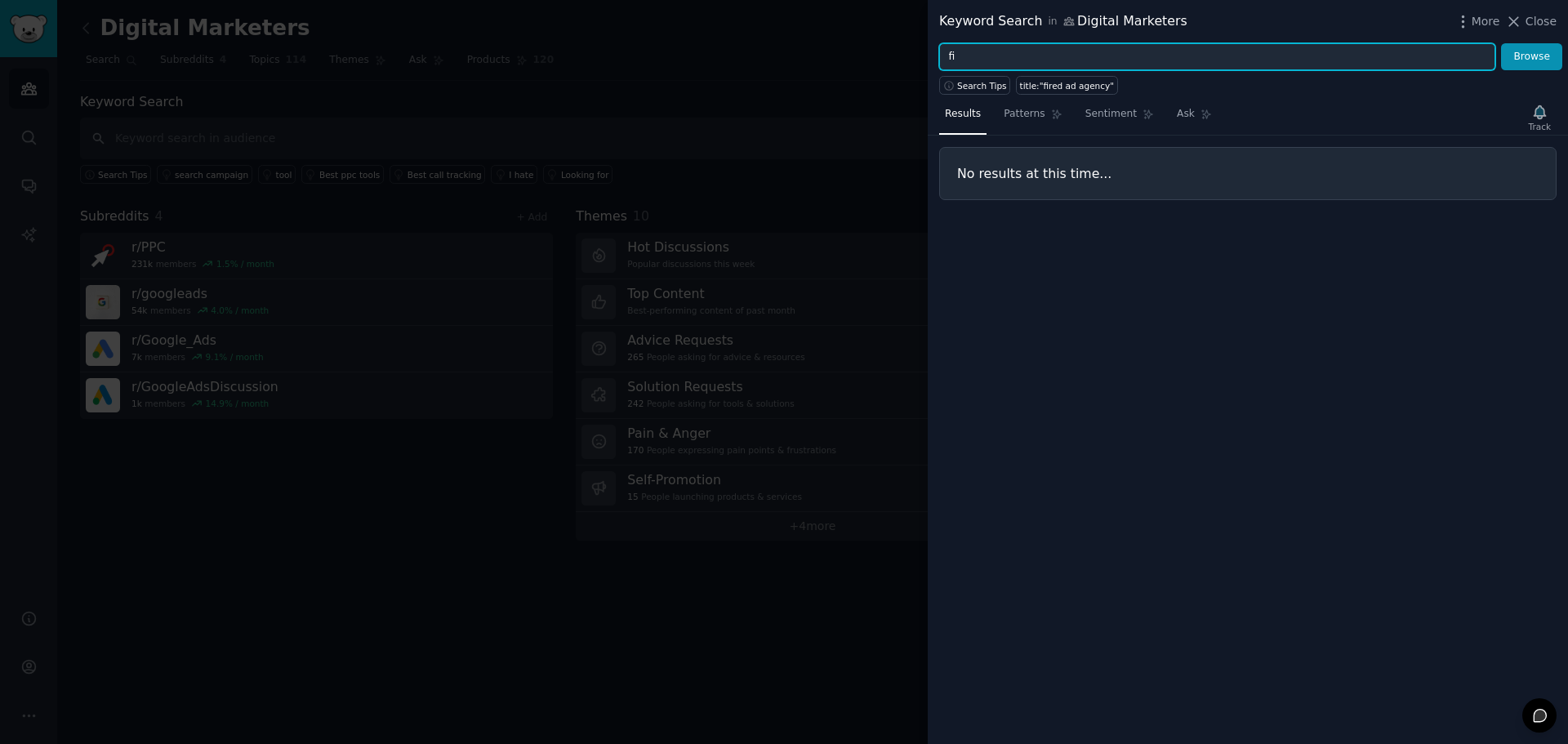
type input "f"
type input "google ads results"
click at [1501, 43] on button "Browse" at bounding box center [1531, 57] width 61 height 27
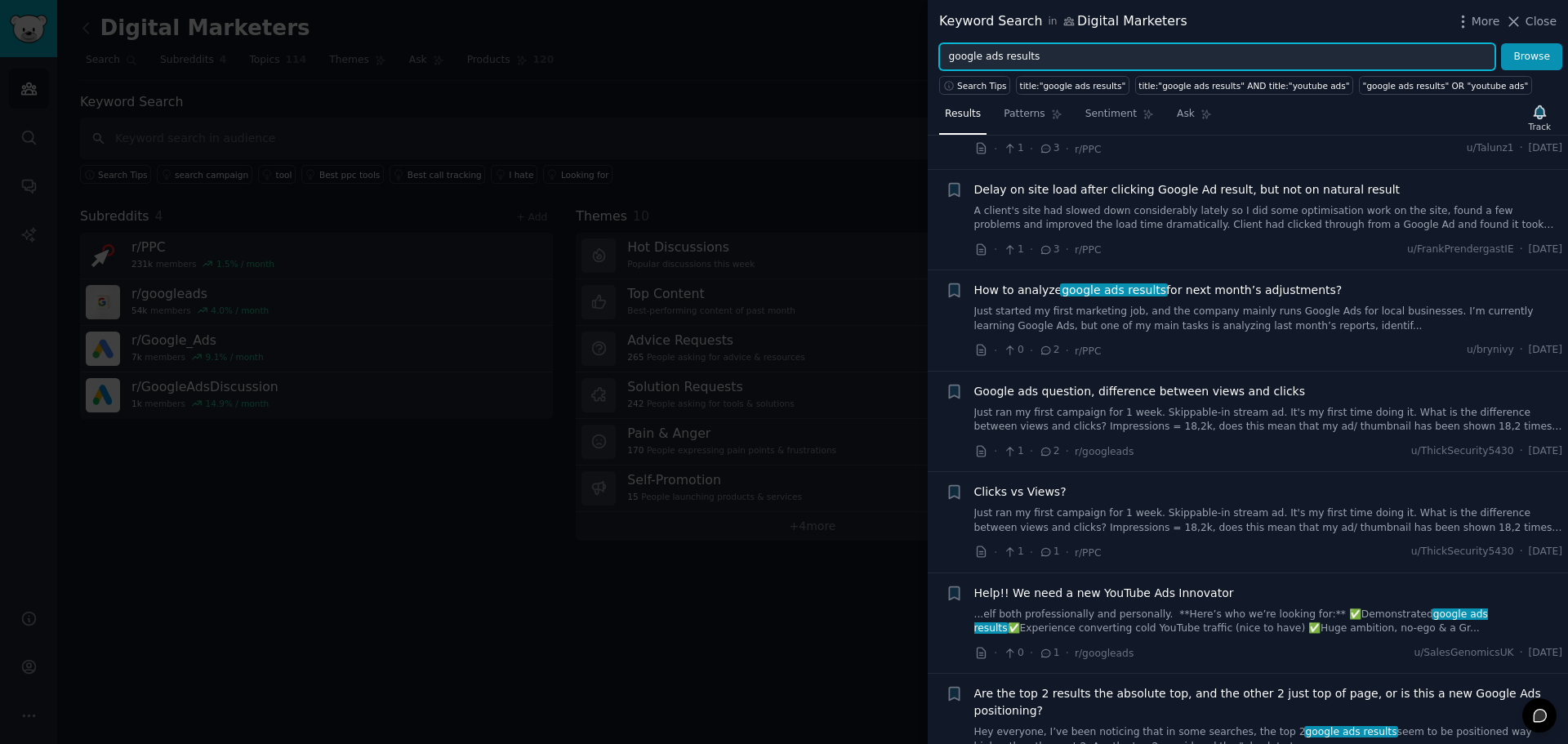
scroll to position [1434, 0]
